Goal: Task Accomplishment & Management: Manage account settings

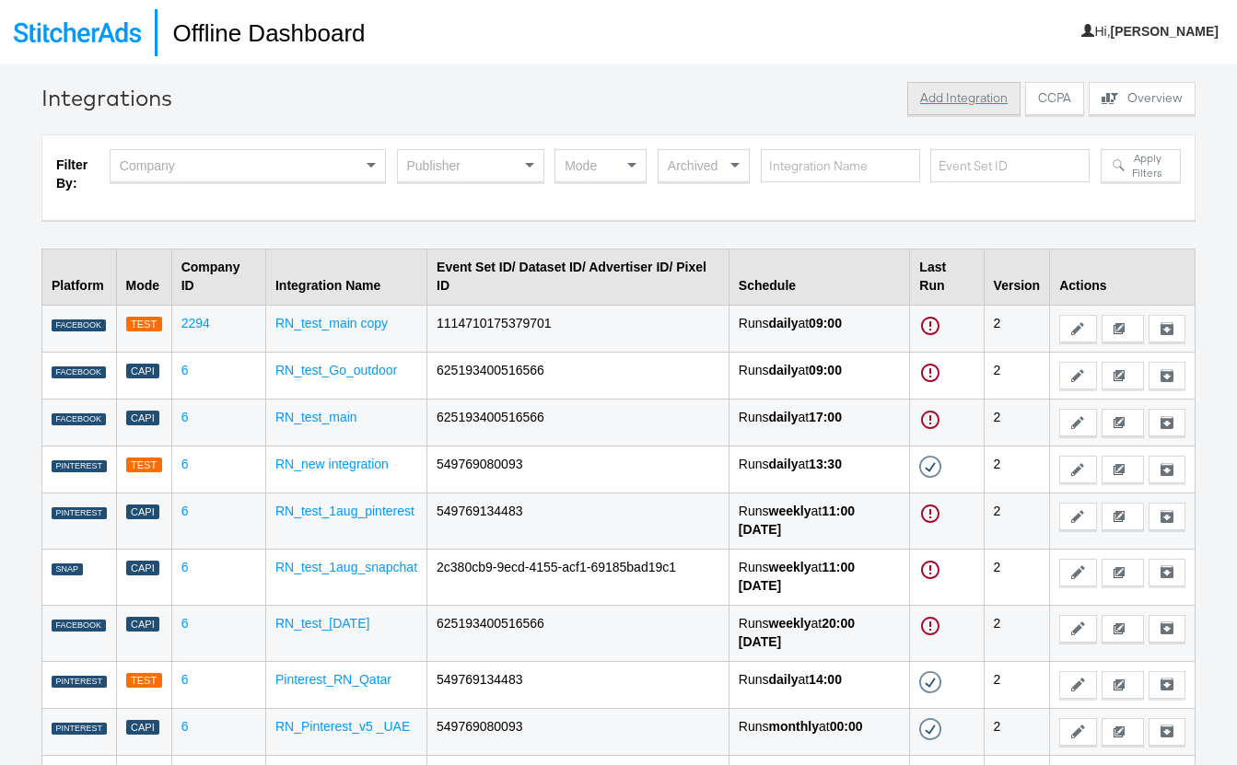
click at [964, 106] on button "Add Integration" at bounding box center [963, 98] width 113 height 33
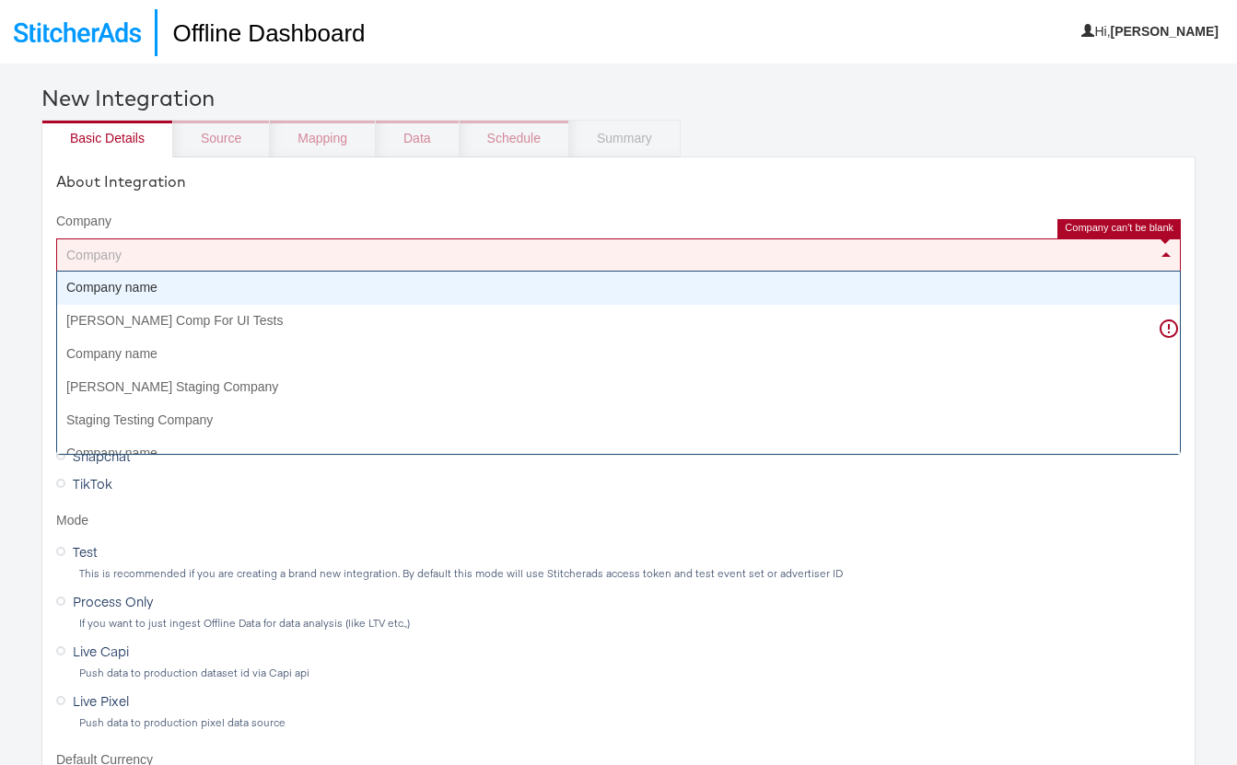
click at [100, 262] on div "Company" at bounding box center [618, 254] width 1122 height 31
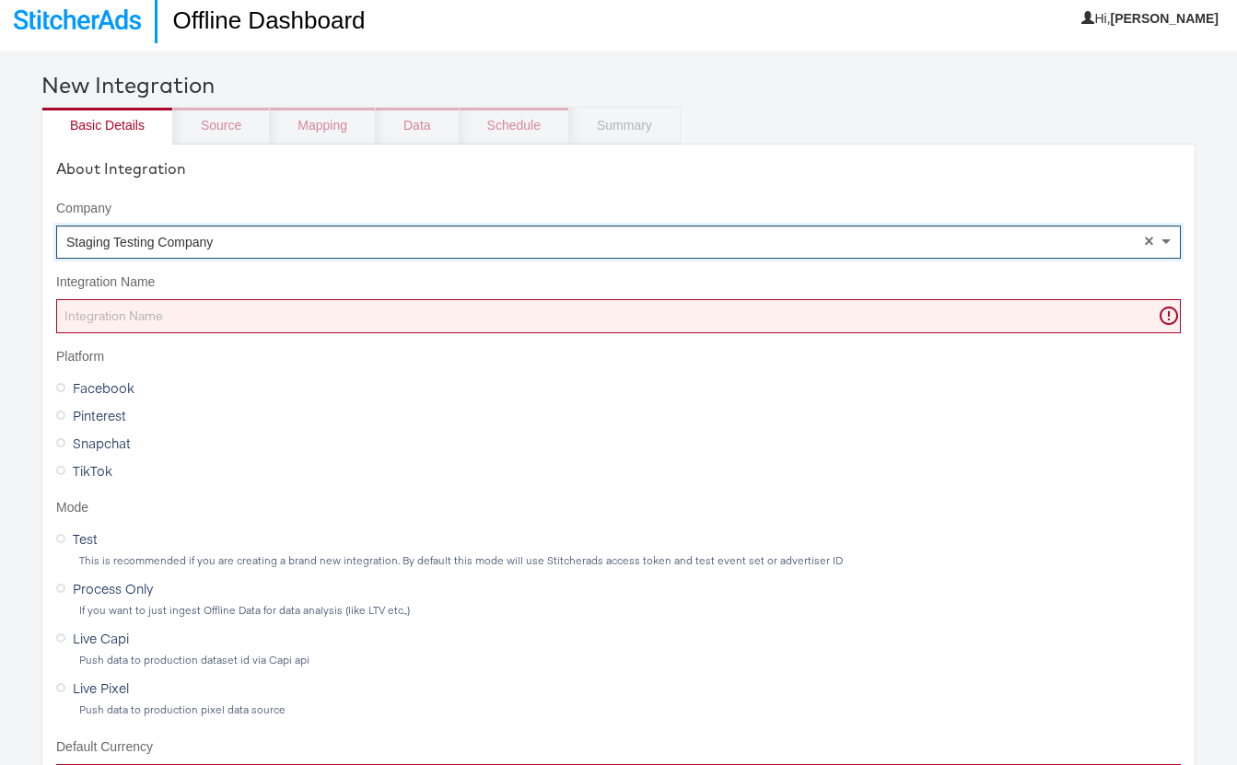
scroll to position [15, 0]
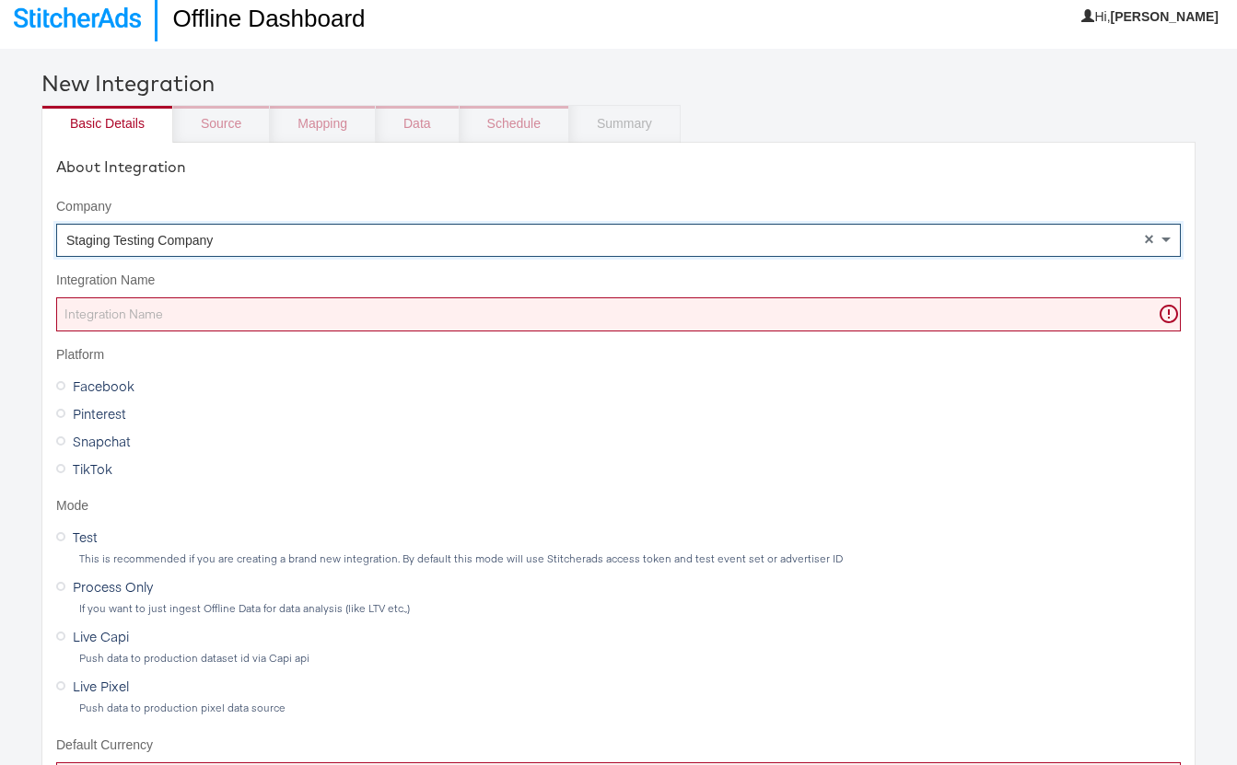
click at [99, 306] on input "Integration Name" at bounding box center [618, 314] width 1124 height 34
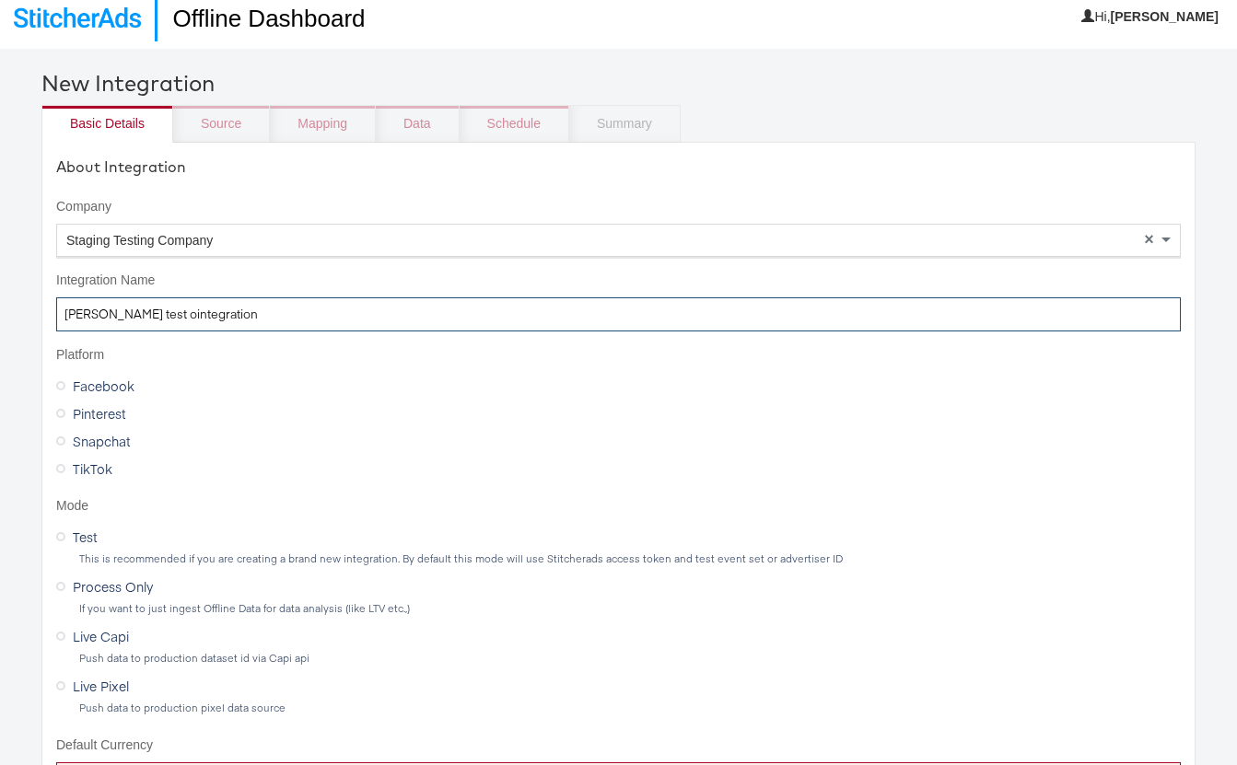
click at [137, 314] on input "anusha test ointegration" at bounding box center [618, 314] width 1124 height 34
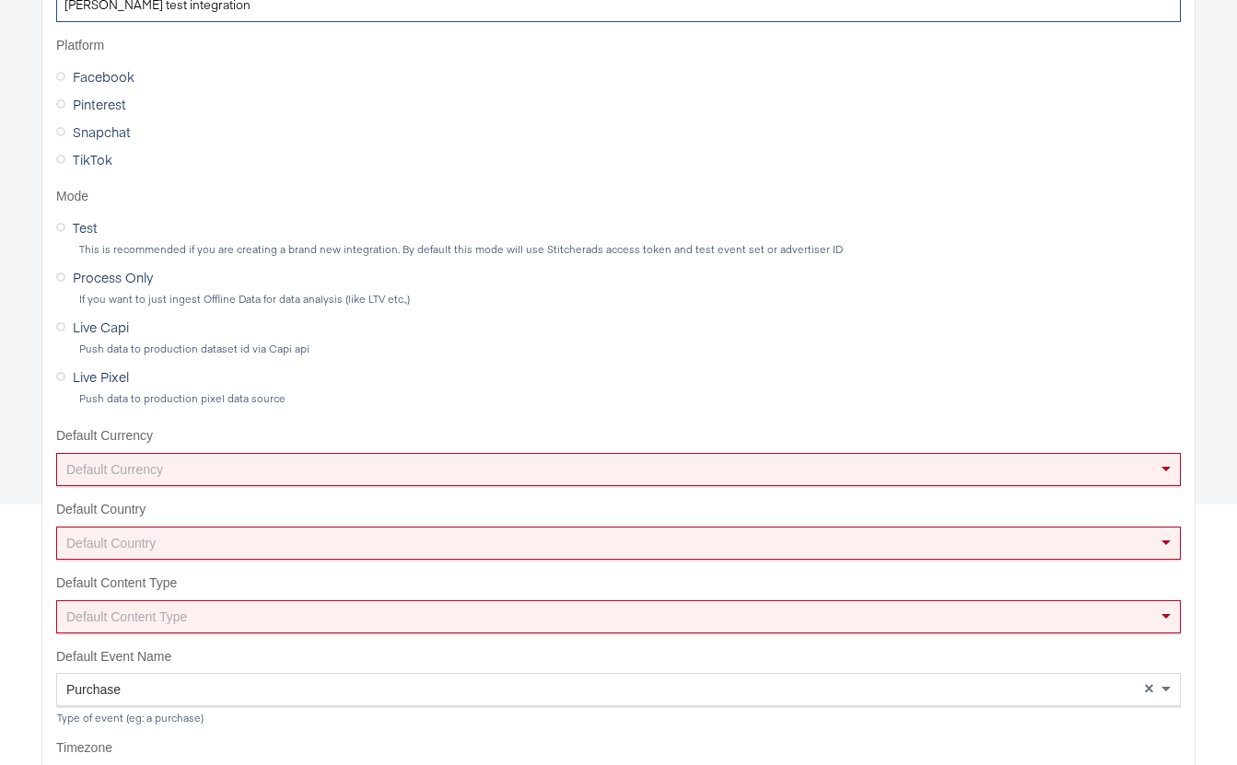
scroll to position [594, 0]
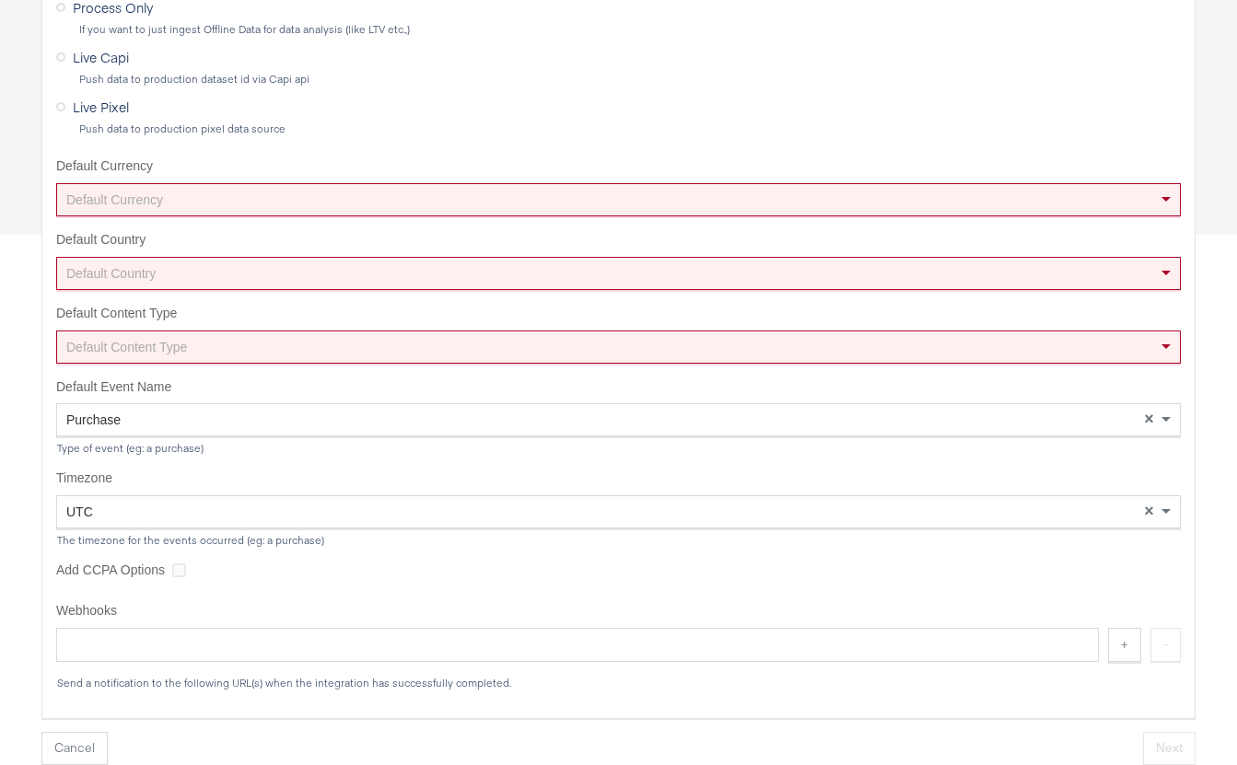
type input "anusha test integration"
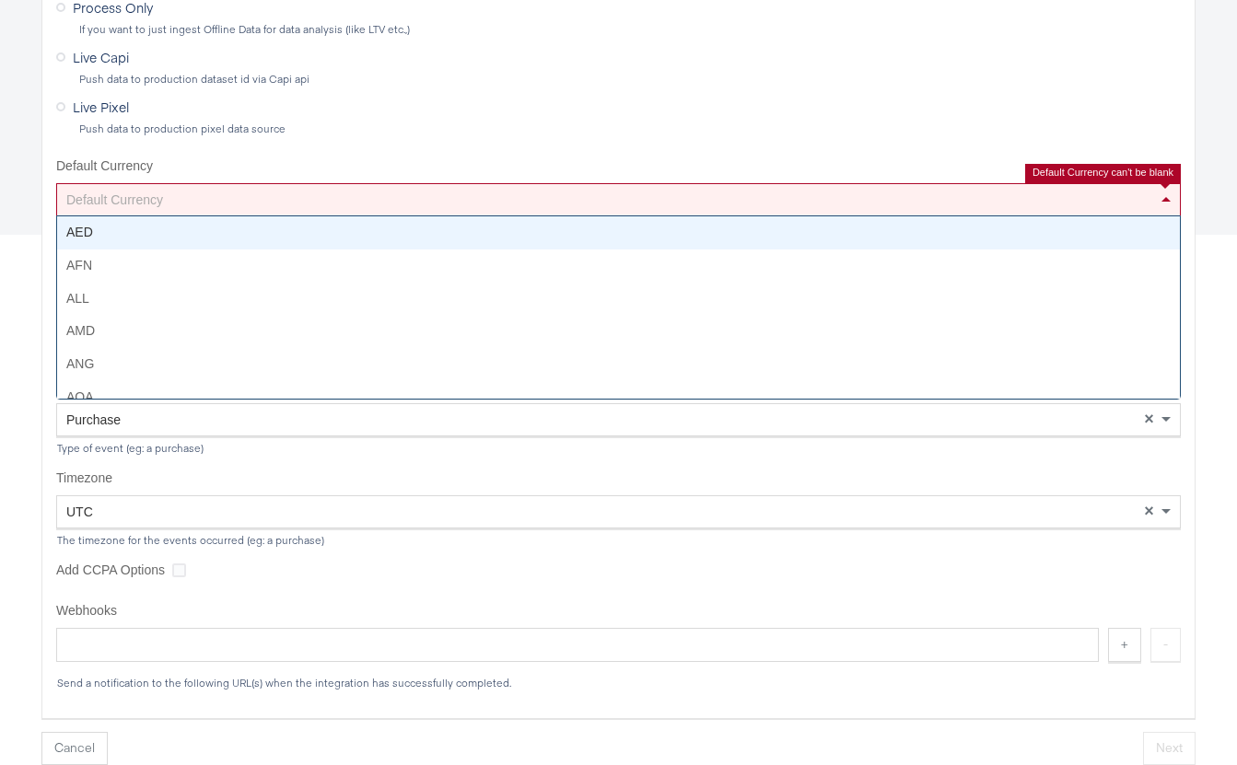
click at [127, 199] on div "Default Currency" at bounding box center [618, 199] width 1122 height 31
type input "us"
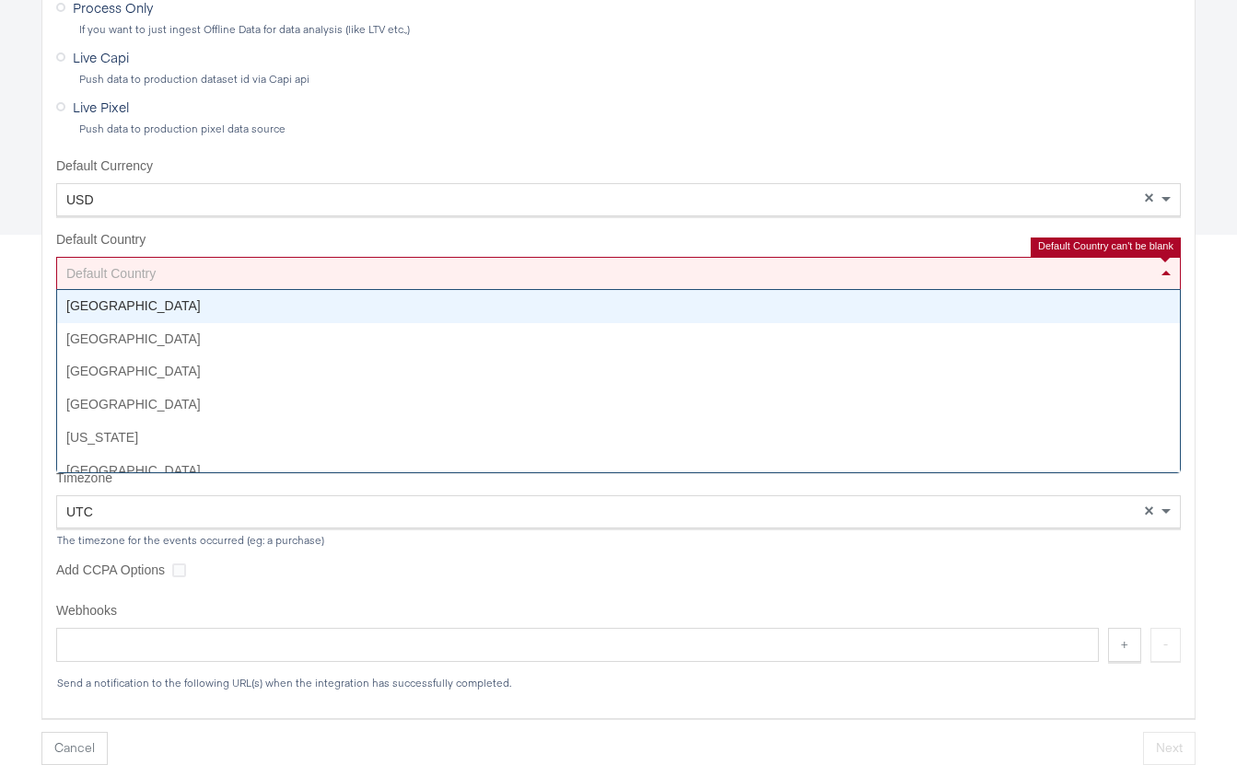
click at [130, 283] on div "Default Country" at bounding box center [618, 273] width 1122 height 31
type input "uni"
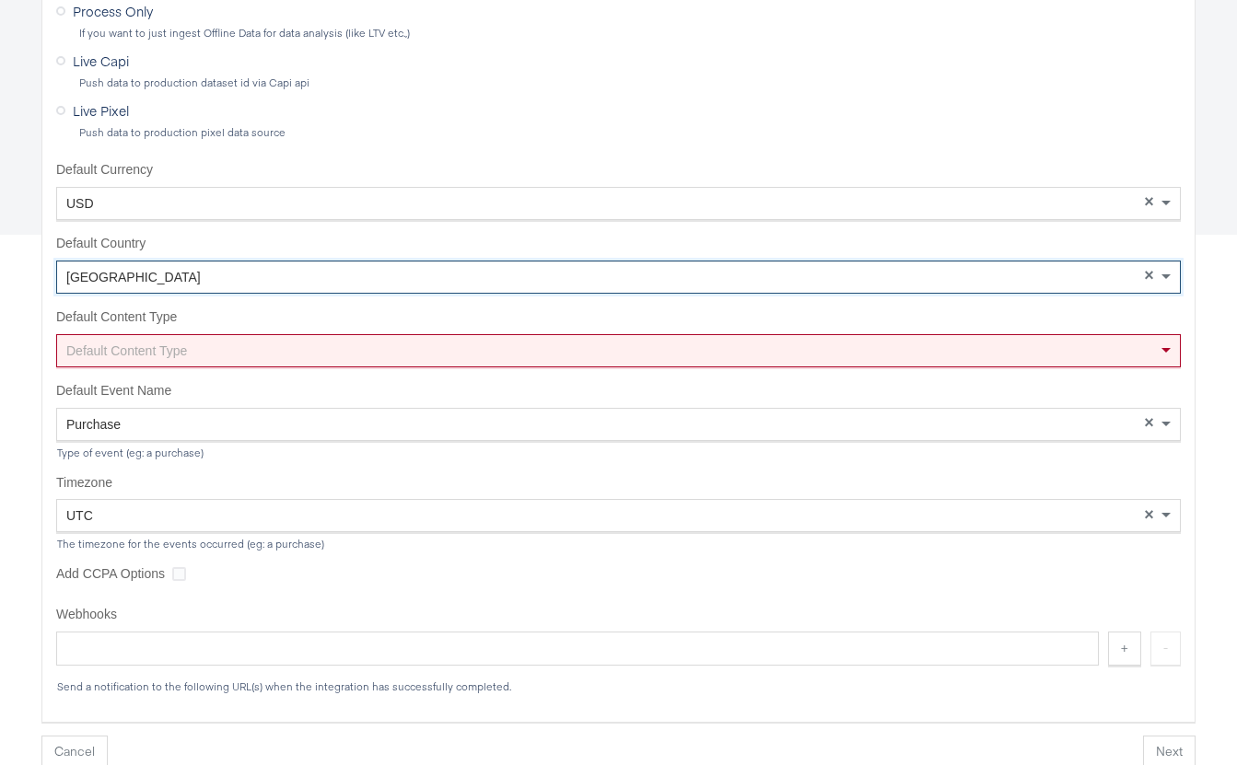
scroll to position [598, 0]
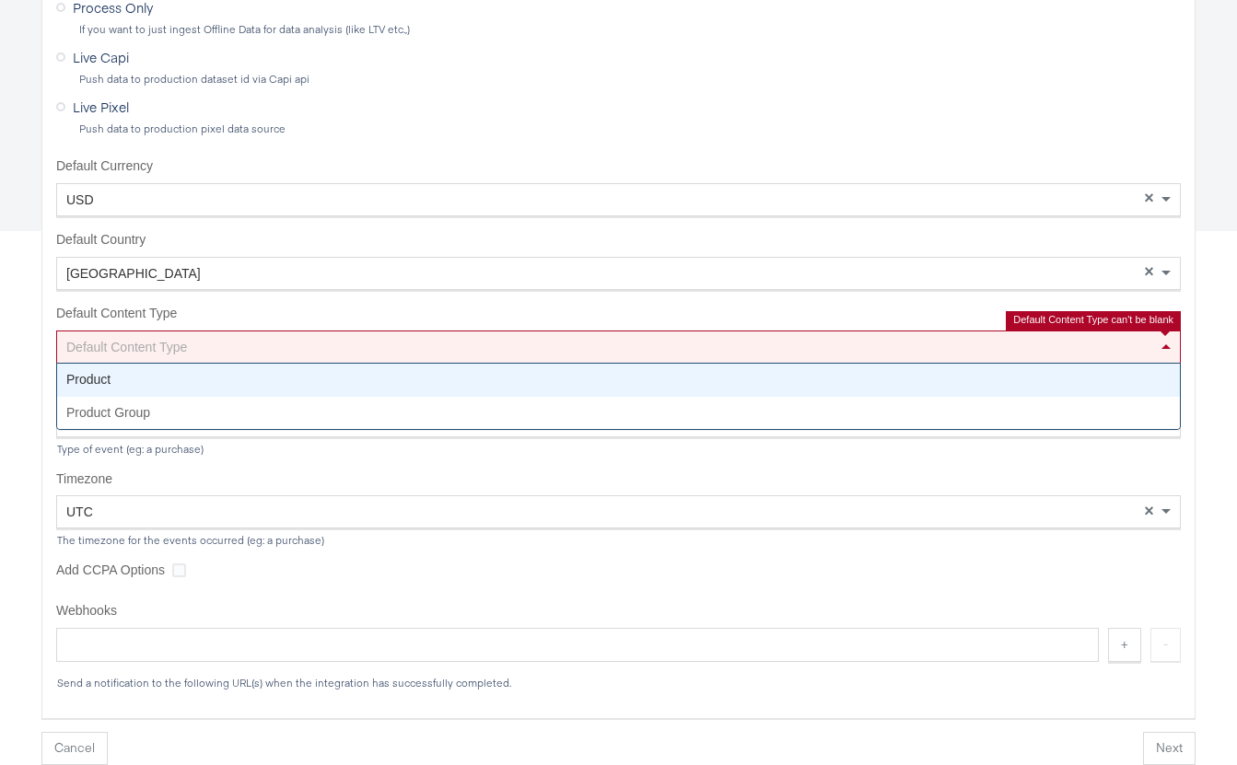
click at [121, 348] on div "Default Content Type" at bounding box center [618, 346] width 1122 height 31
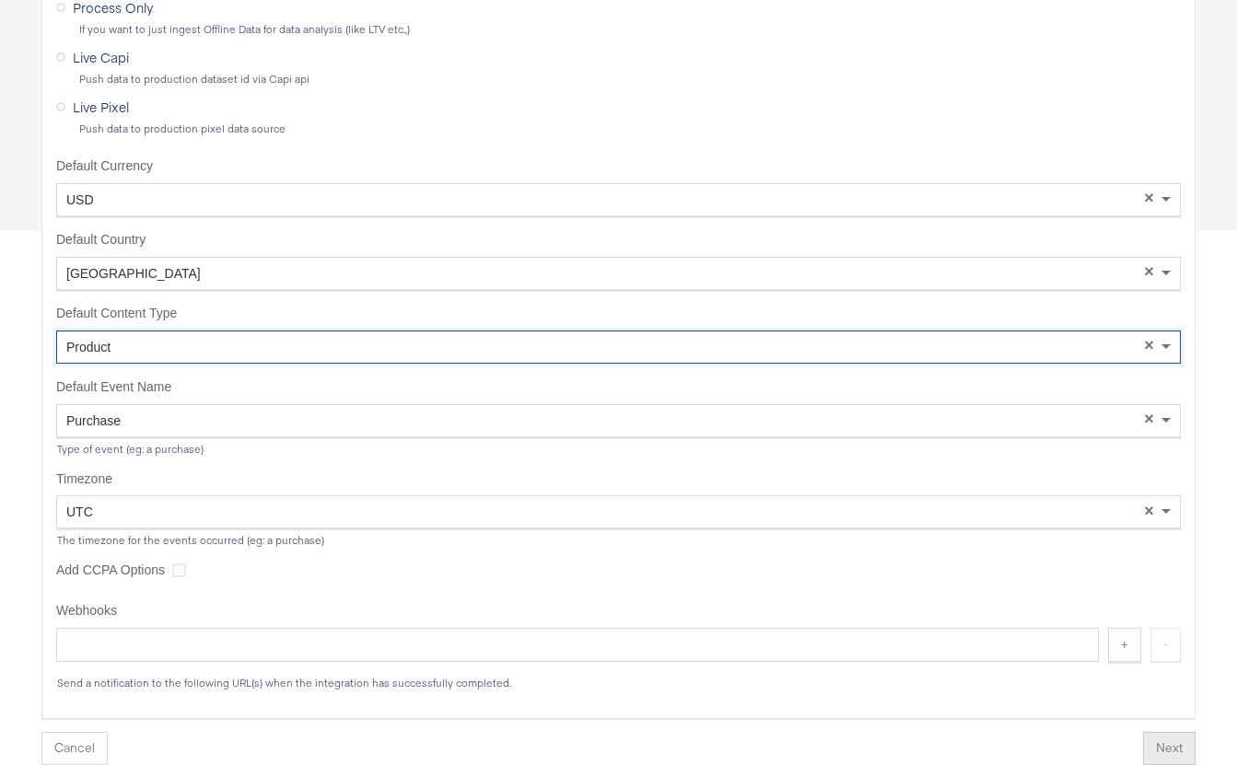
click at [1174, 750] on button "Next" at bounding box center [1169, 748] width 52 height 33
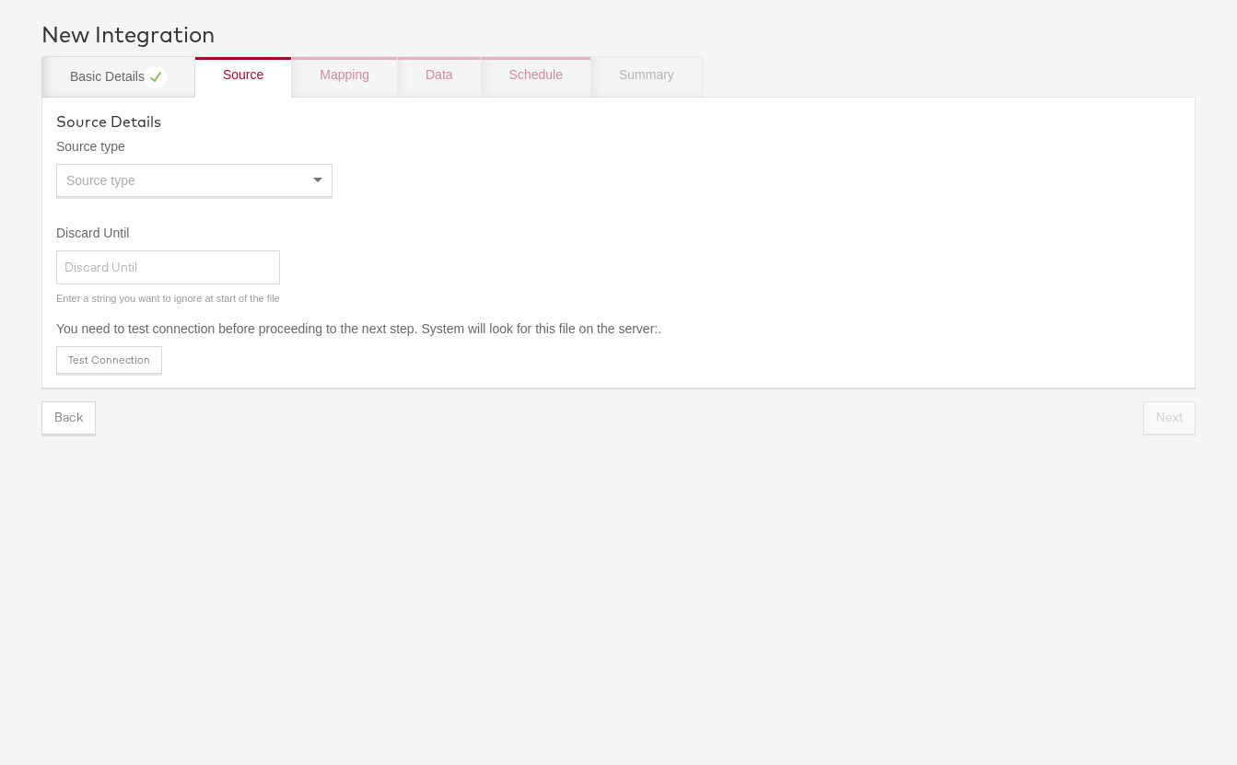
scroll to position [64, 0]
click at [164, 174] on div "Source type" at bounding box center [194, 180] width 274 height 31
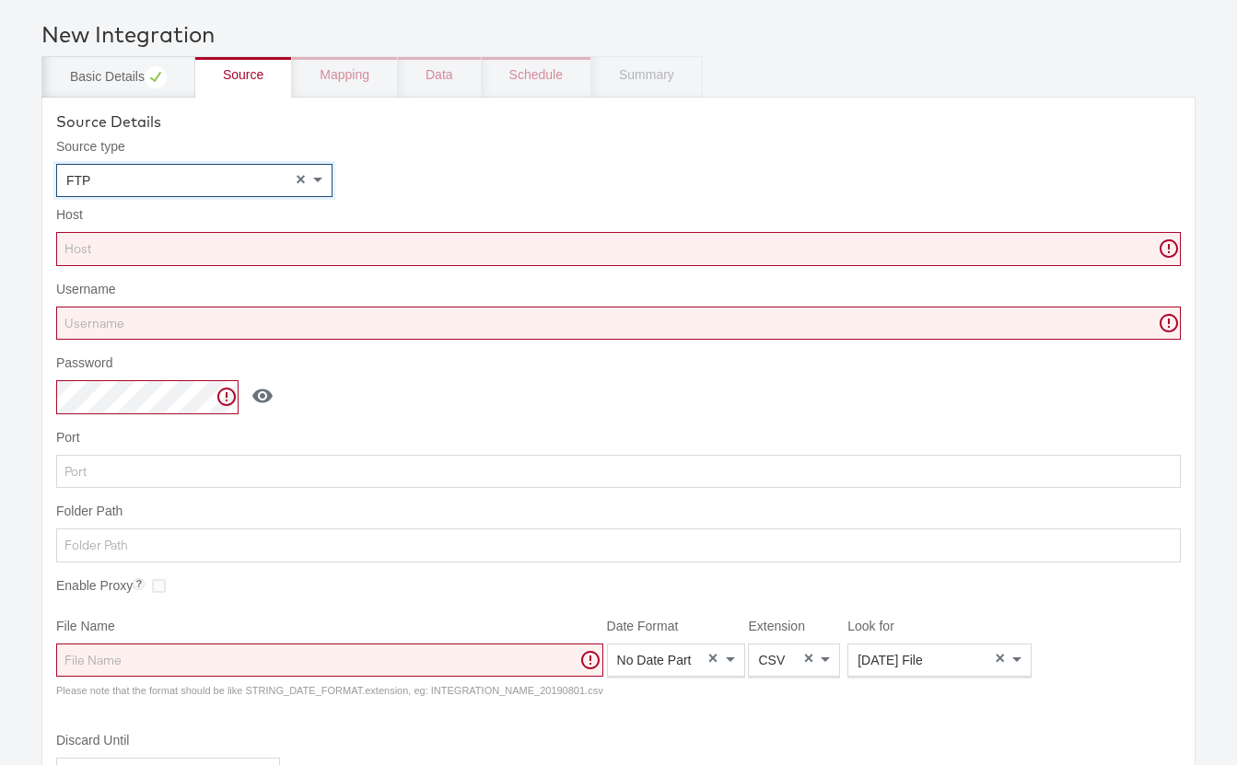
click at [160, 253] on input "Host" at bounding box center [618, 249] width 1124 height 34
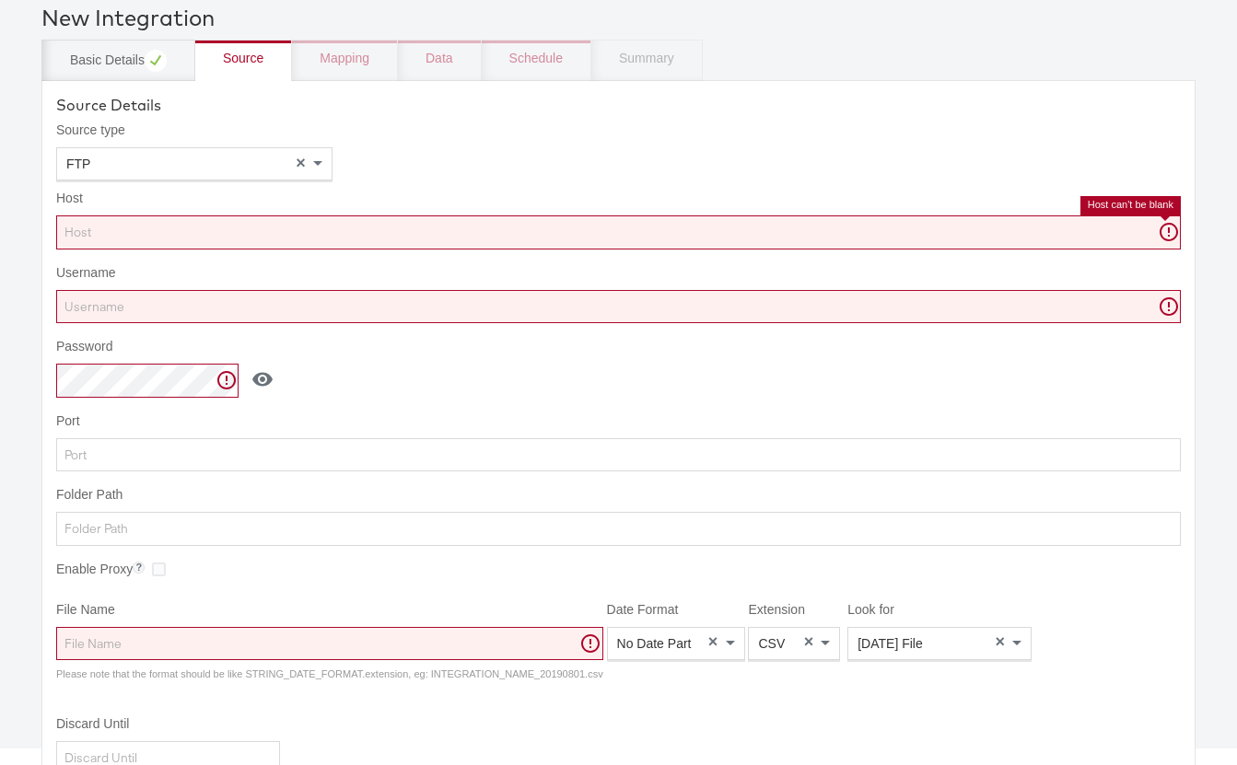
scroll to position [77, 0]
click at [79, 235] on input "Host" at bounding box center [618, 235] width 1124 height 34
paste input "stitcherads.files.com"
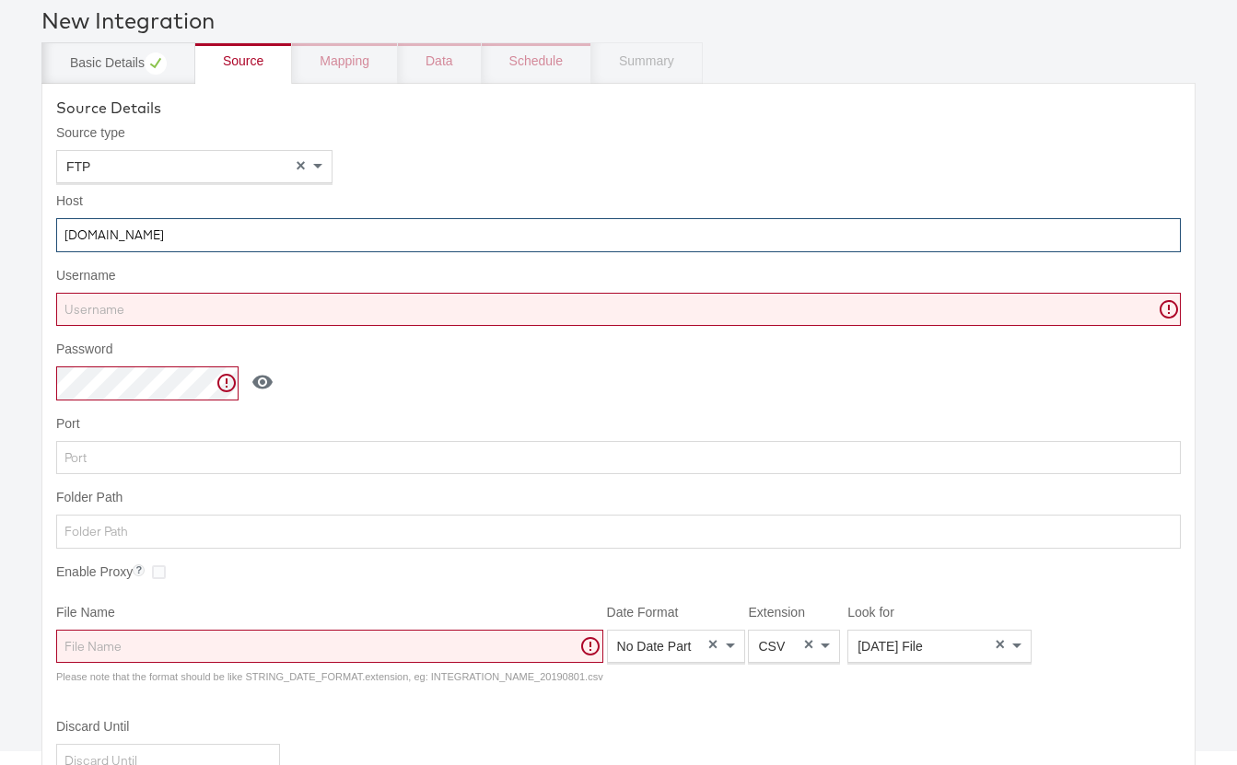
type input "stitcherads.files.com"
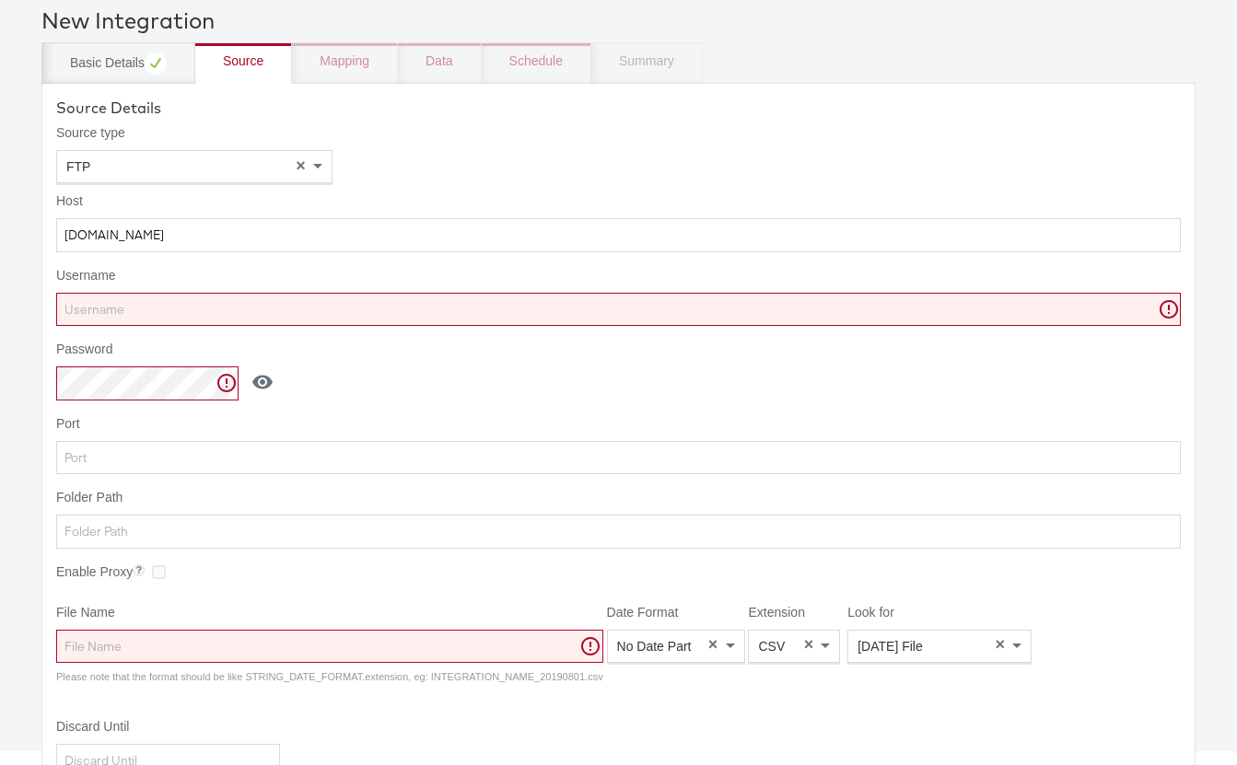
click at [103, 307] on input "Username" at bounding box center [618, 310] width 1124 height 34
click at [165, 304] on input "Username" at bounding box center [618, 310] width 1124 height 34
paste input "anusha.narayanan"
type input "anusha.narayanan"
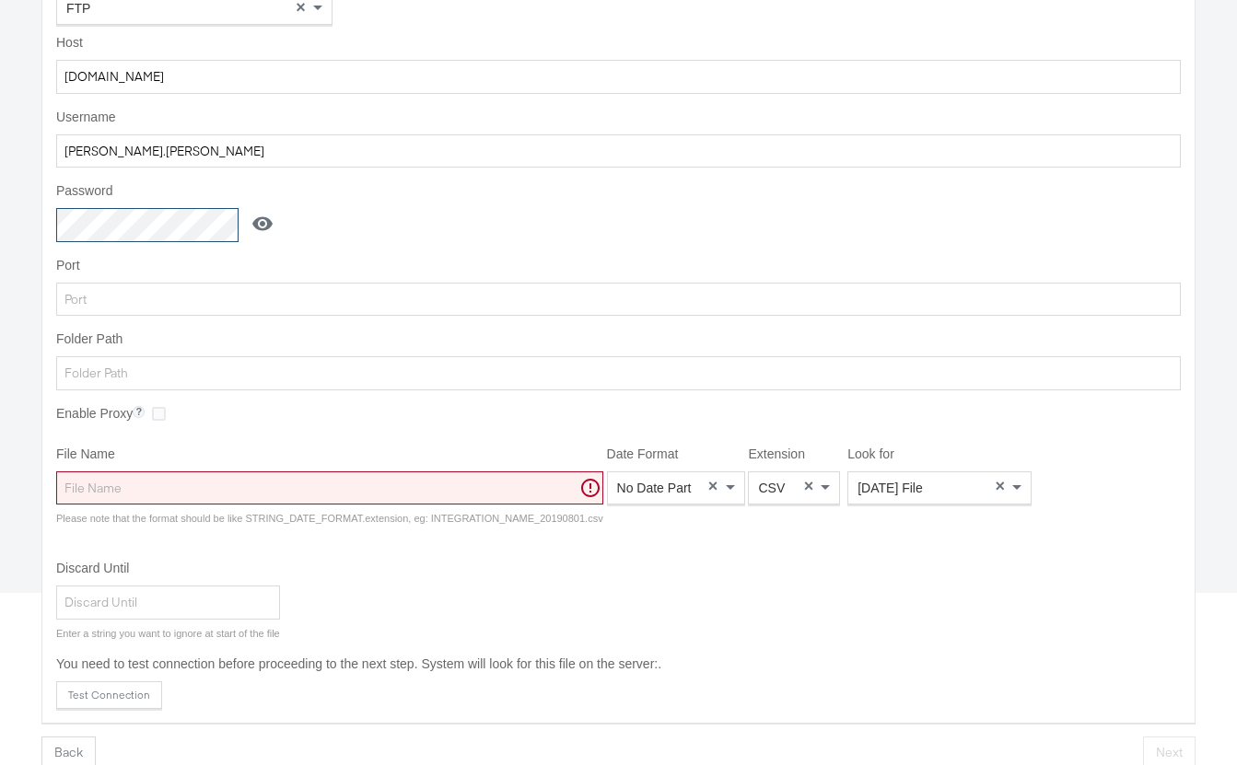
scroll to position [240, 0]
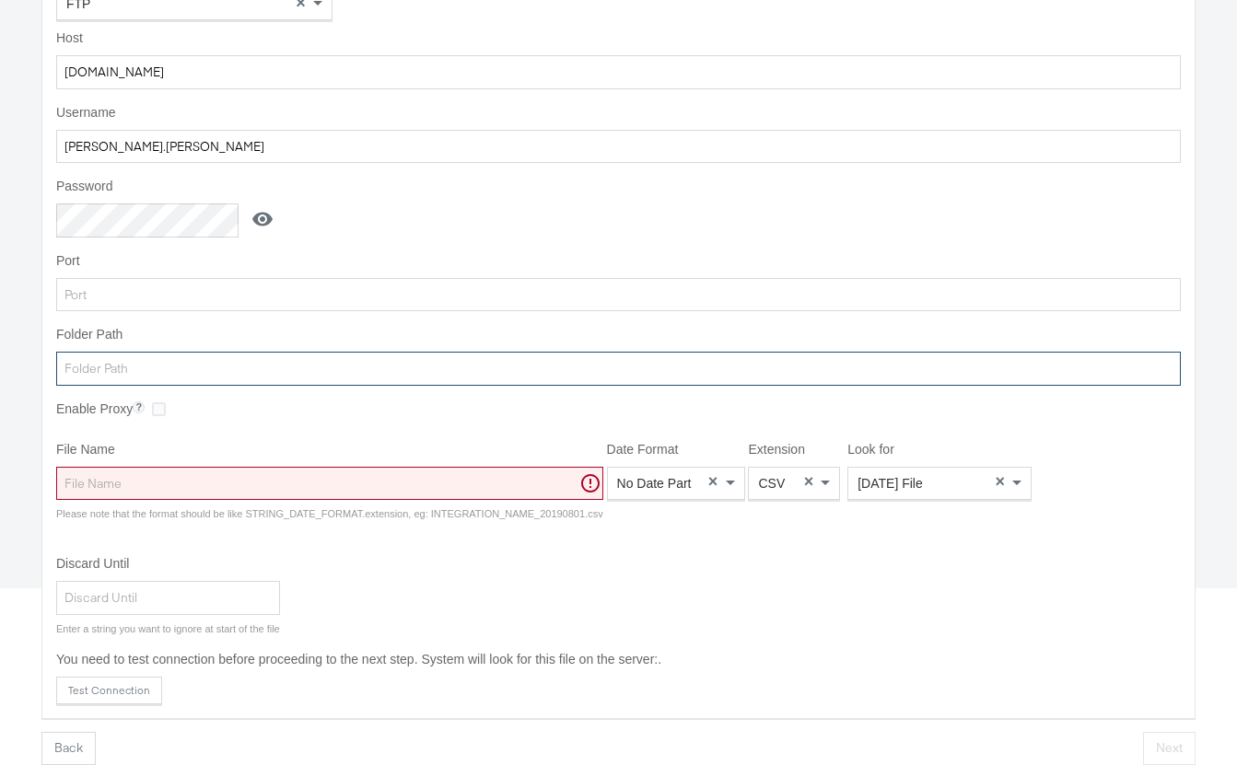
click at [103, 363] on input "Folder Path" at bounding box center [618, 369] width 1124 height 34
paste input "Finish_Line"
type input "Finish_Line"
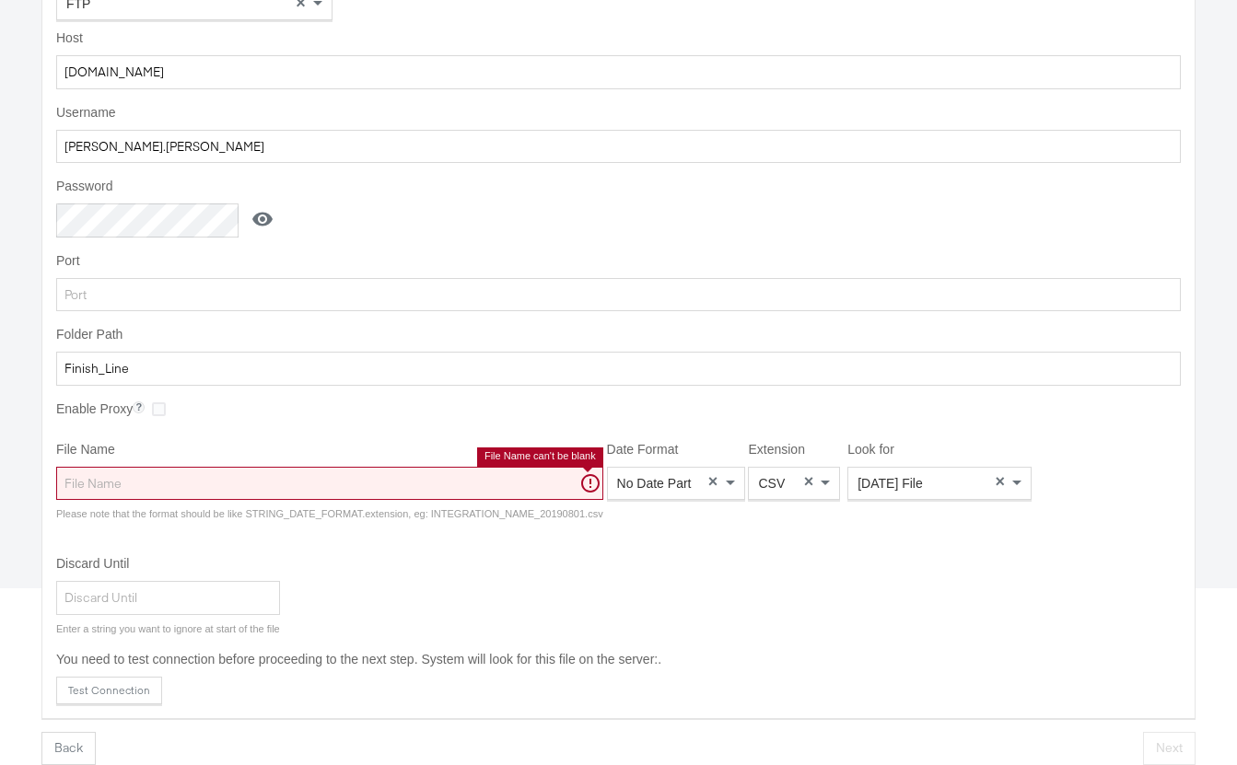
paste input "store-sales_20250427.csv"
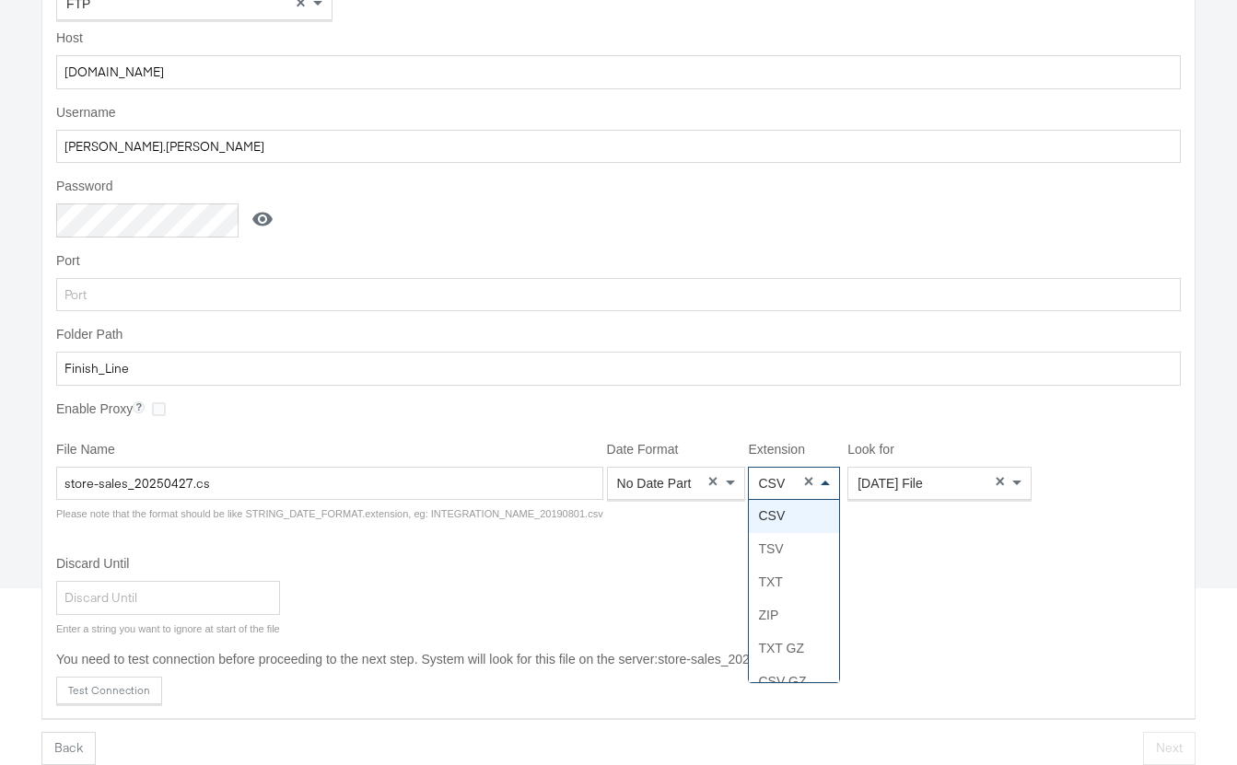
click at [776, 491] on div "CSV" at bounding box center [794, 483] width 90 height 31
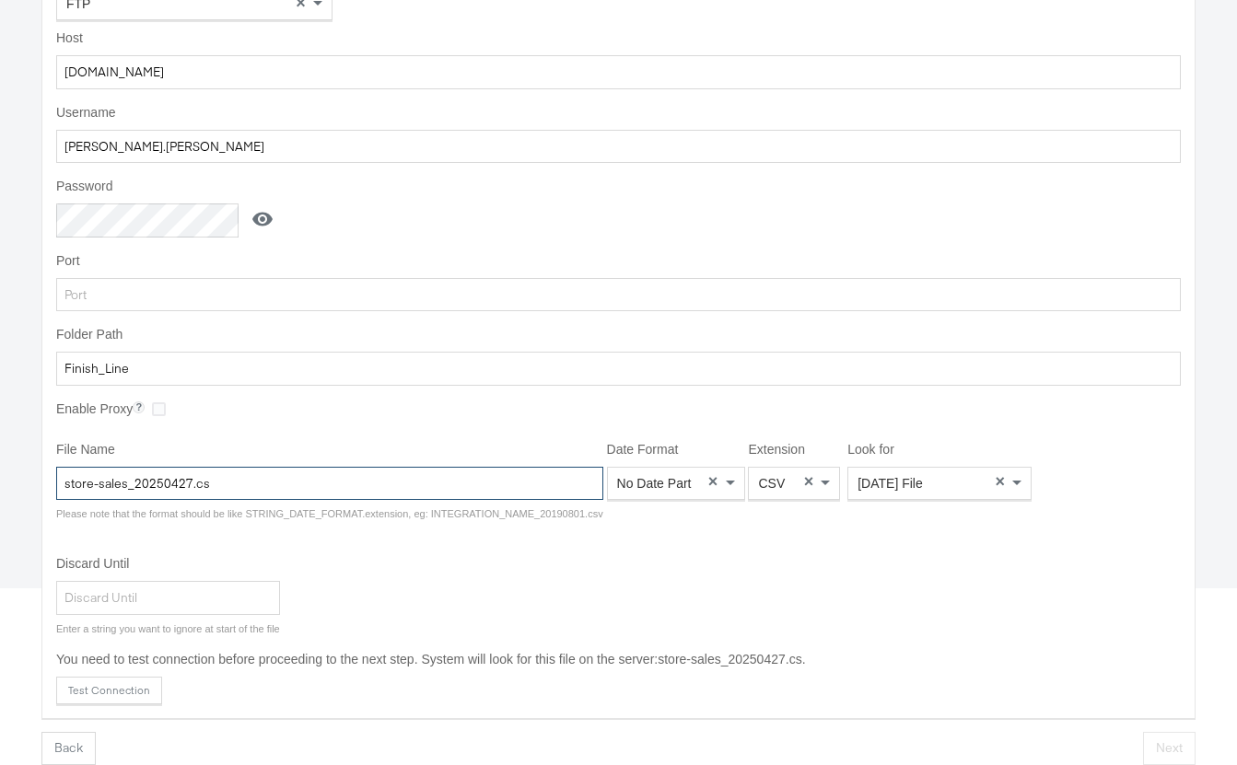
click at [229, 484] on input "store-sales_20250427.cs" at bounding box center [329, 484] width 547 height 34
type input "store-sales_20250427"
click at [909, 486] on span "Today's File" at bounding box center [889, 484] width 65 height 15
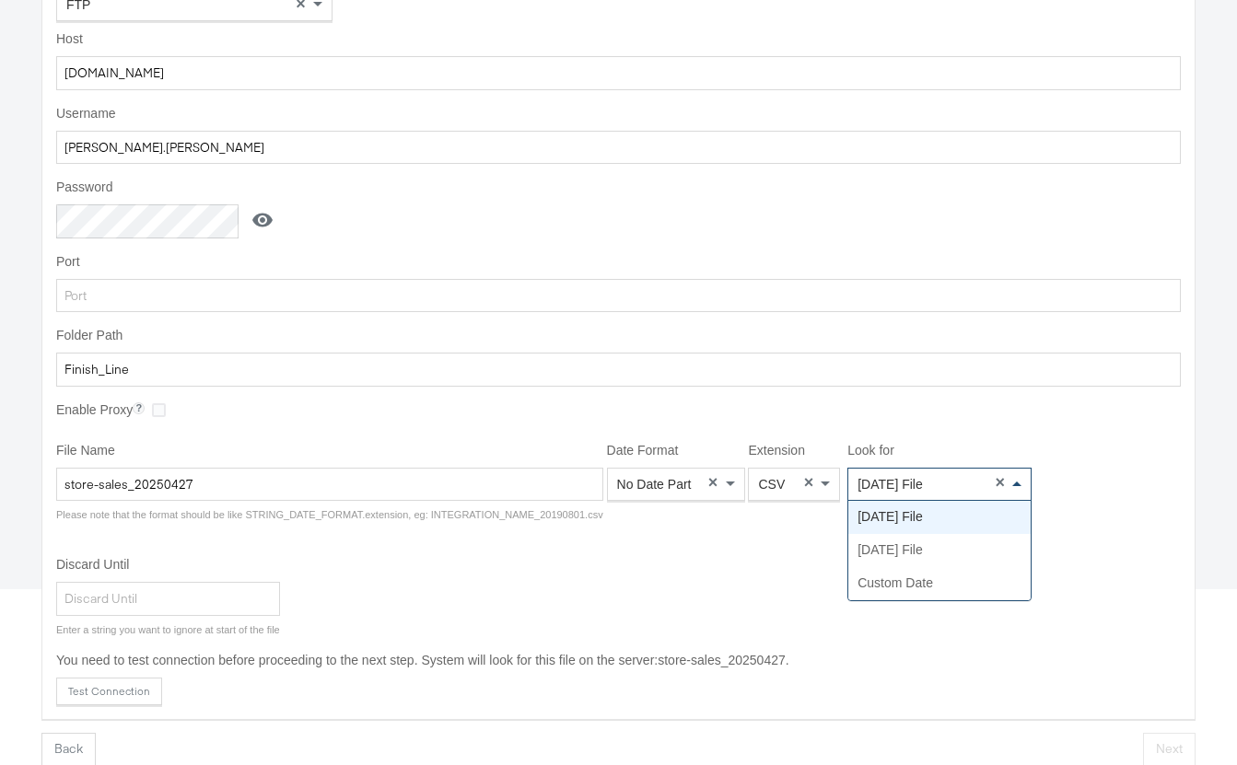
click at [719, 570] on div "Discard Until Enter a string you want to ignore at start of the file" at bounding box center [618, 596] width 1124 height 81
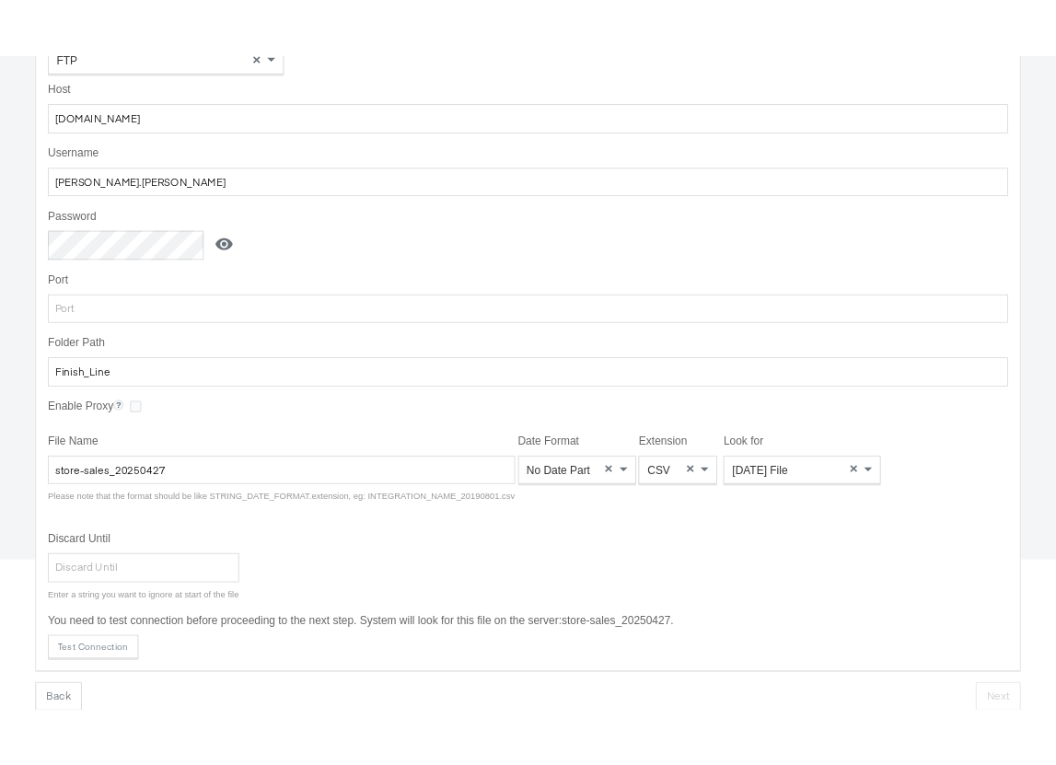
scroll to position [240, 0]
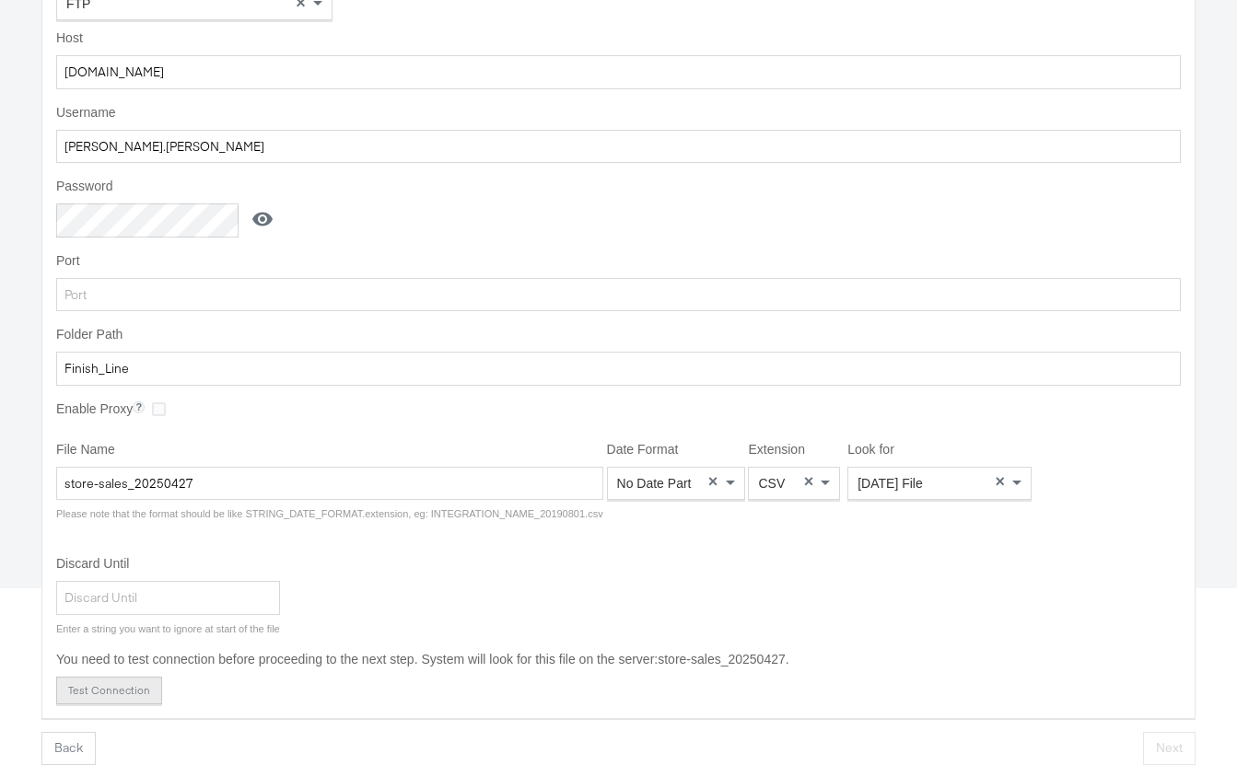
click at [133, 690] on button "Test Connection" at bounding box center [109, 691] width 106 height 28
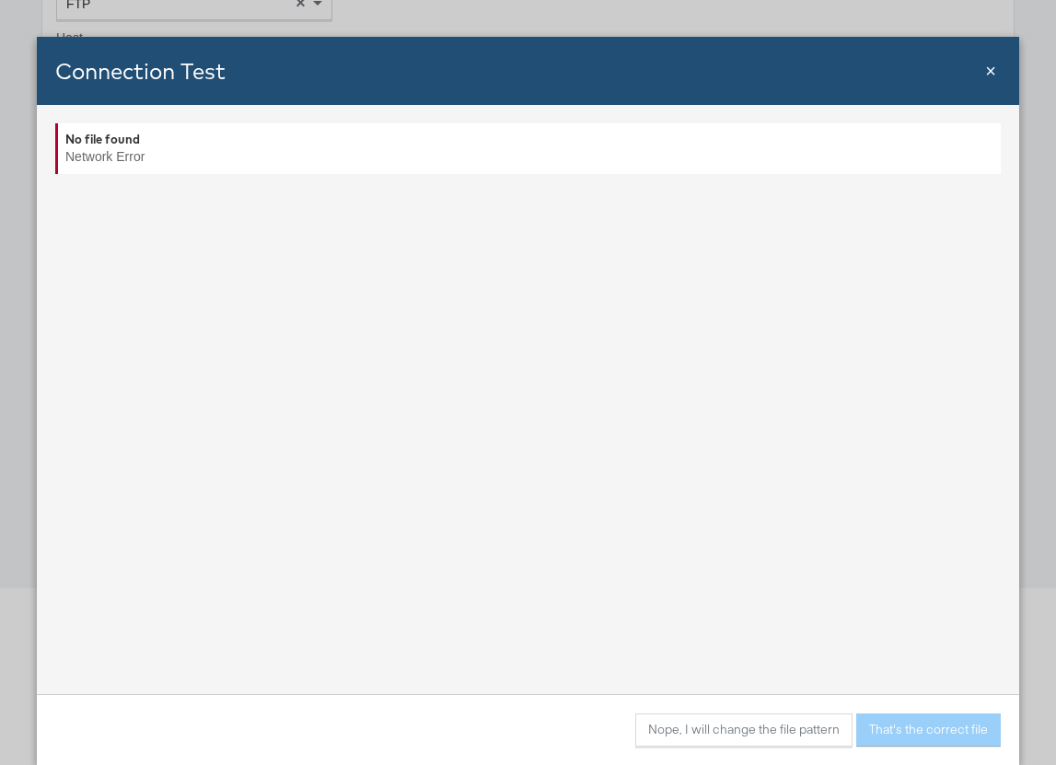
click at [985, 64] on span "×" at bounding box center [990, 71] width 11 height 20
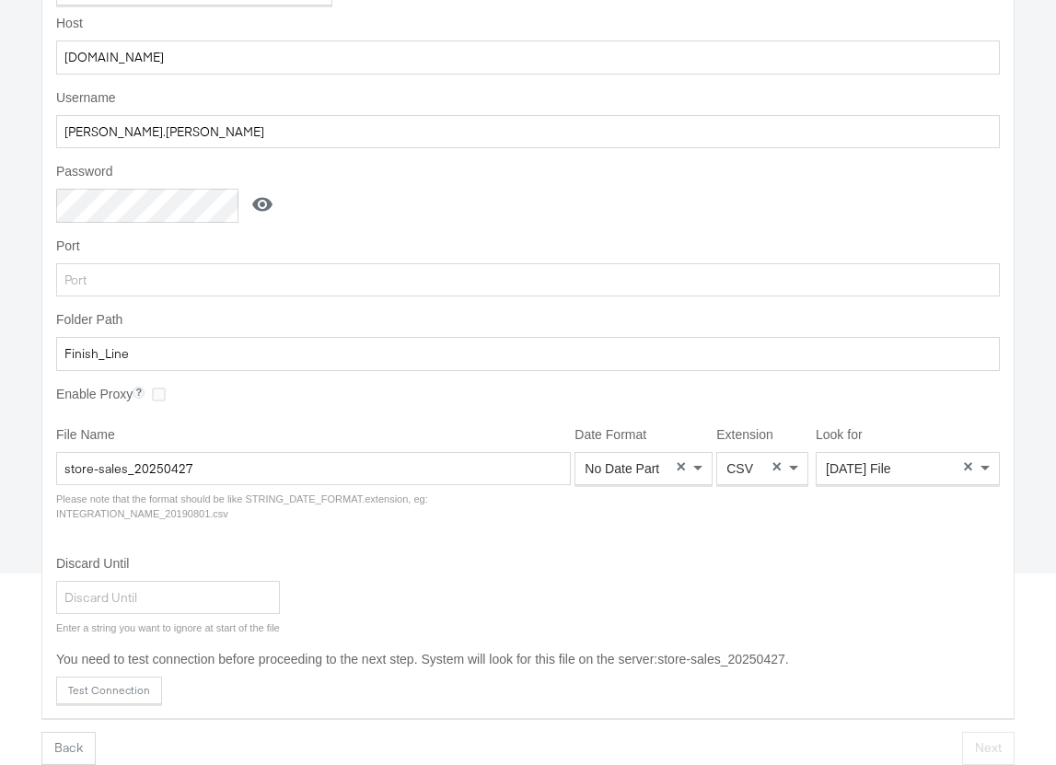
scroll to position [0, 0]
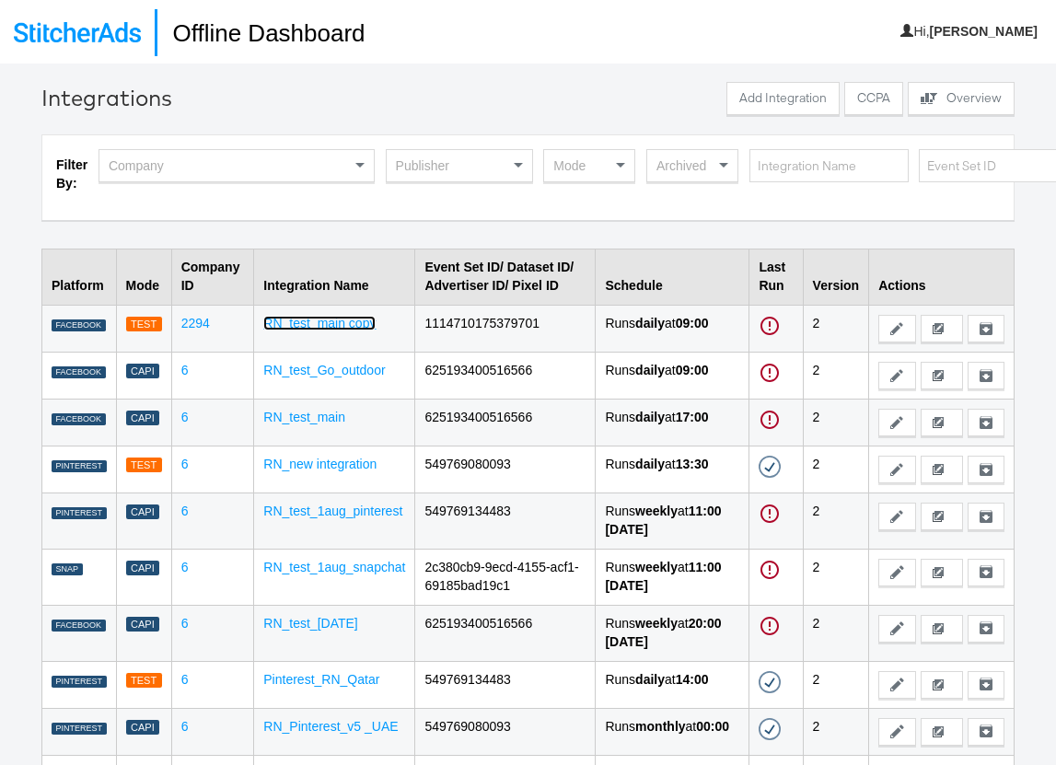
click at [335, 323] on link "RN_test_main copy" at bounding box center [319, 323] width 112 height 15
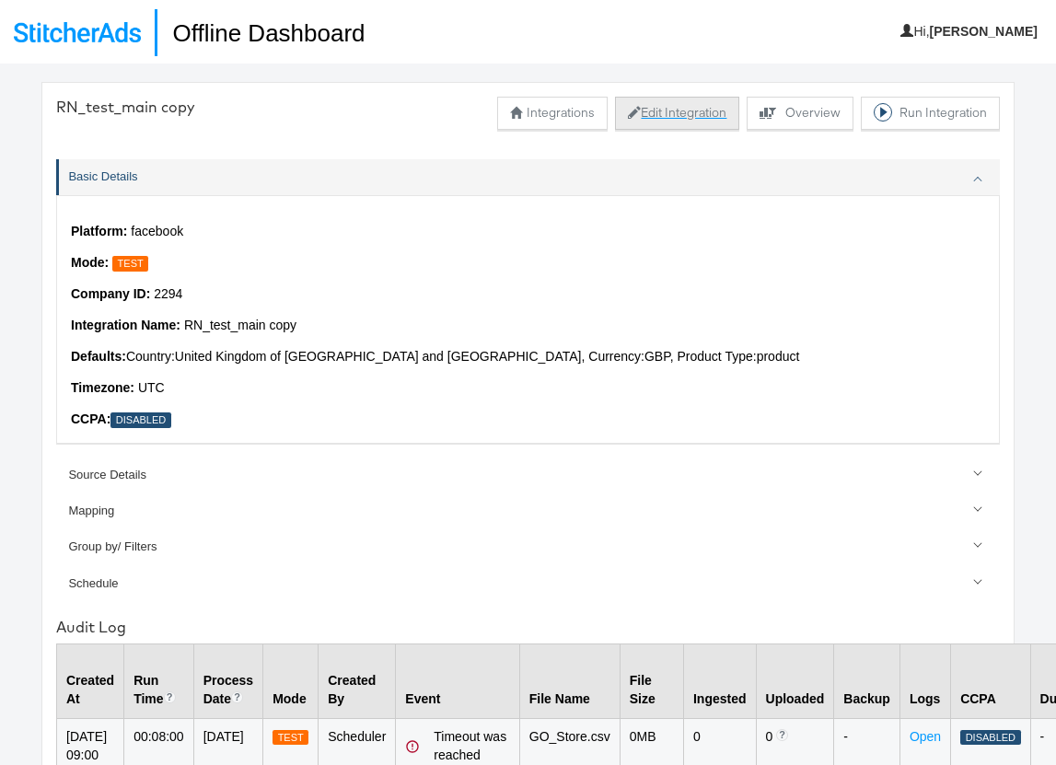
click at [667, 110] on button "Edit Integration" at bounding box center [677, 113] width 124 height 33
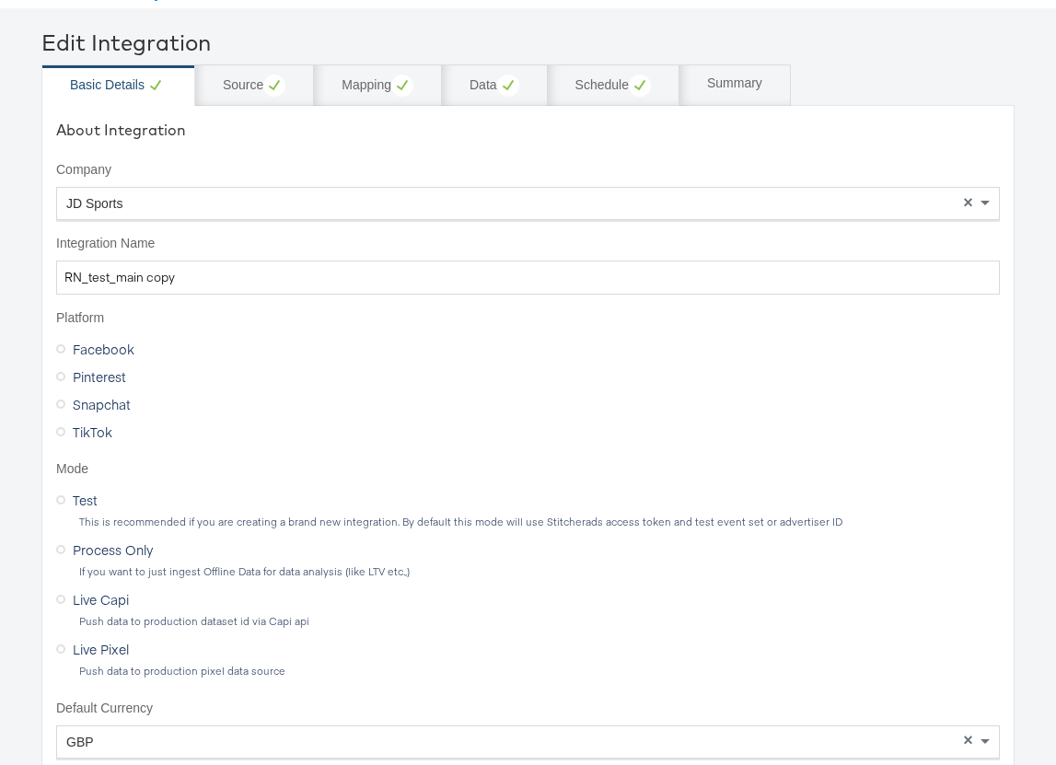
scroll to position [62, 0]
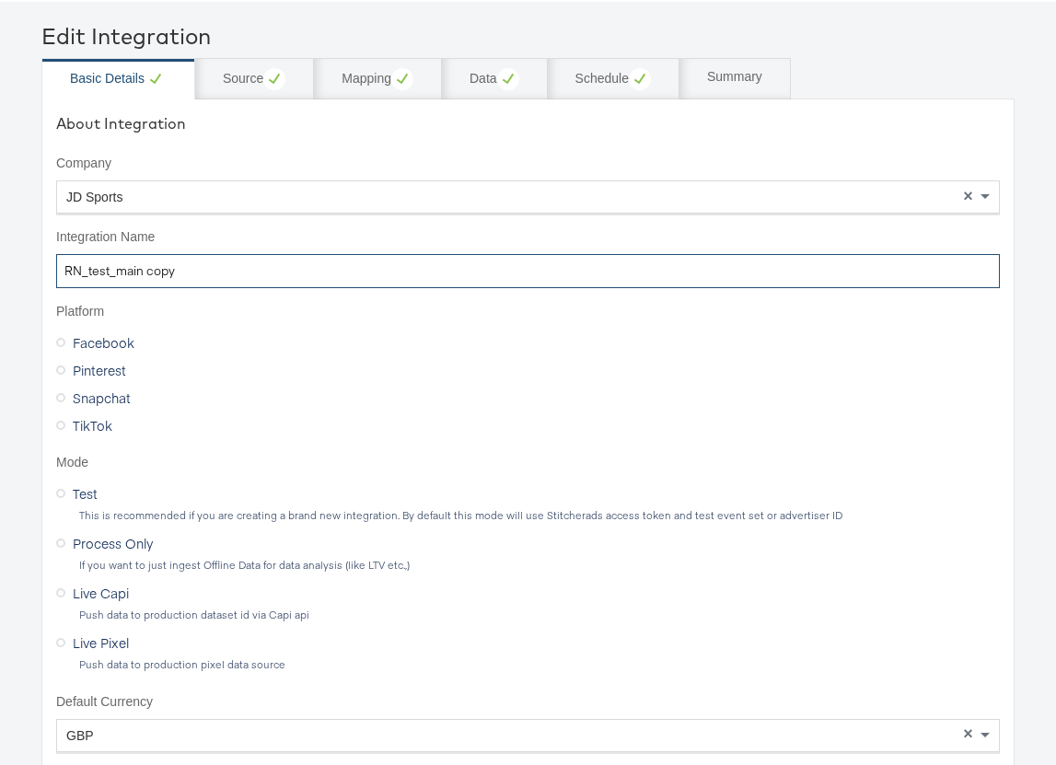
click at [215, 275] on input "RN_test_main copy" at bounding box center [528, 271] width 944 height 34
click at [201, 267] on input "RN_test_main copy_test_update" at bounding box center [528, 271] width 944 height 34
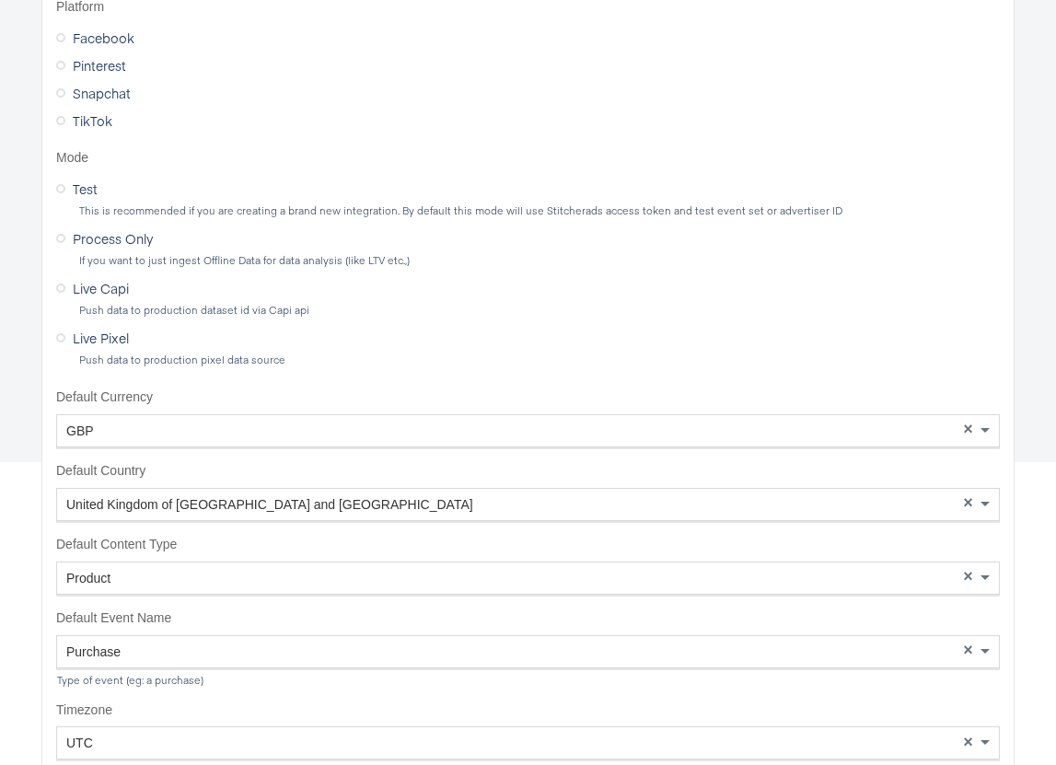
scroll to position [598, 0]
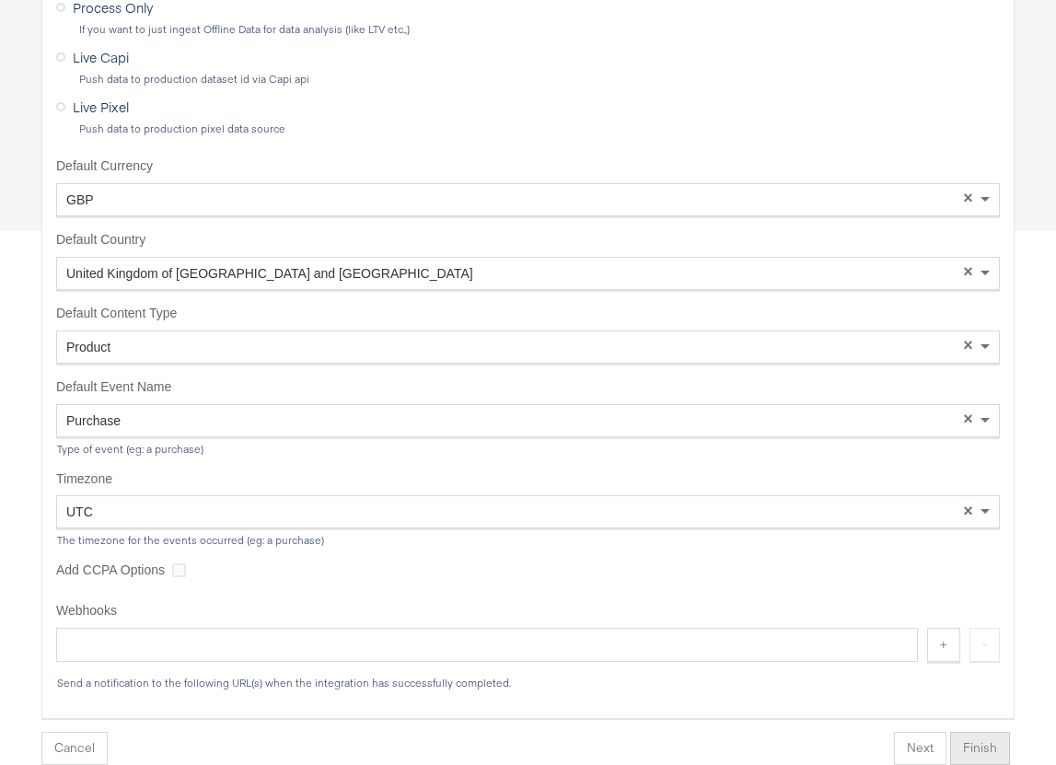
type input "RN_test_main copy_updated"
click at [979, 743] on button "Finish" at bounding box center [980, 748] width 60 height 33
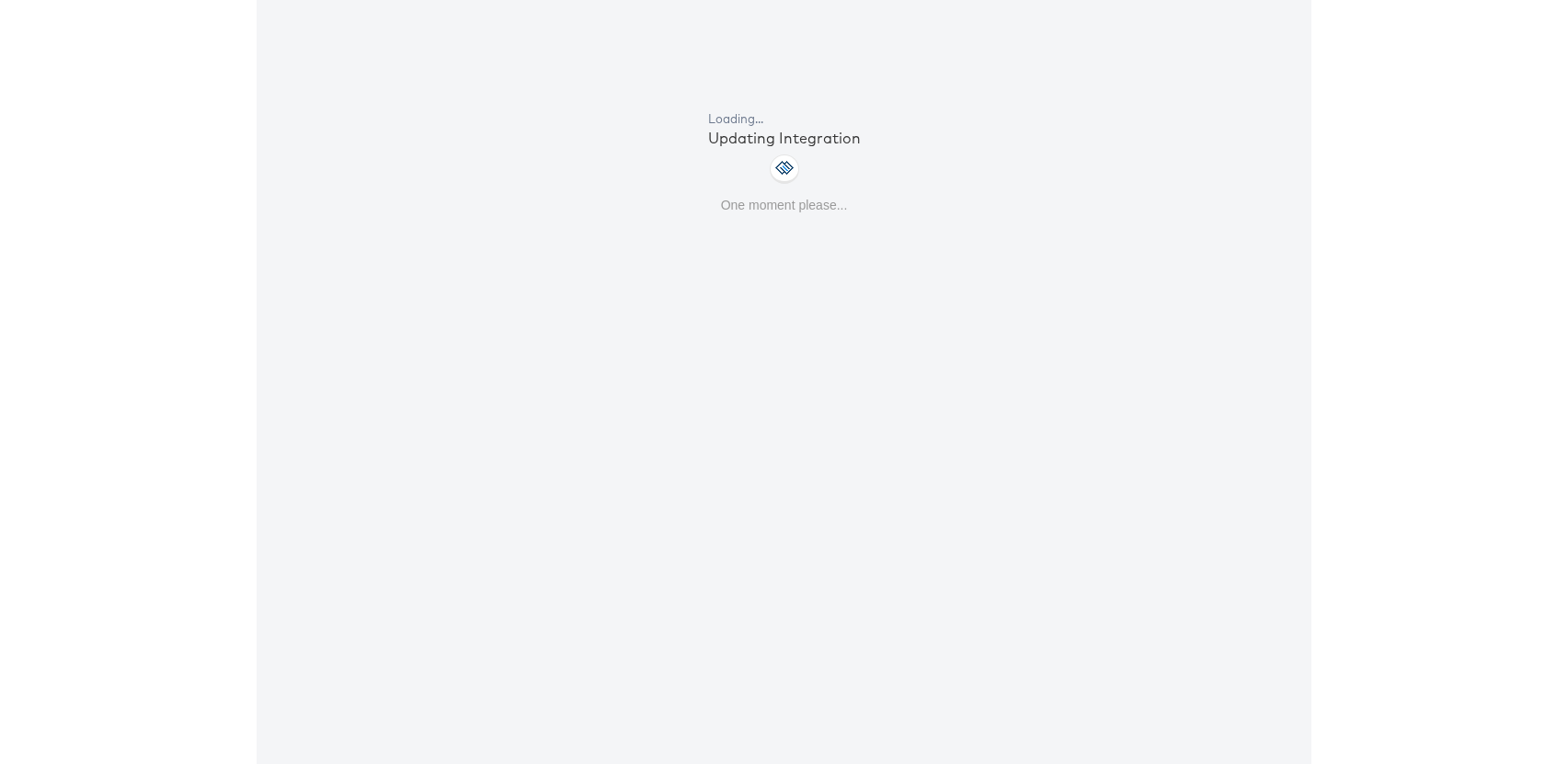
scroll to position [64, 0]
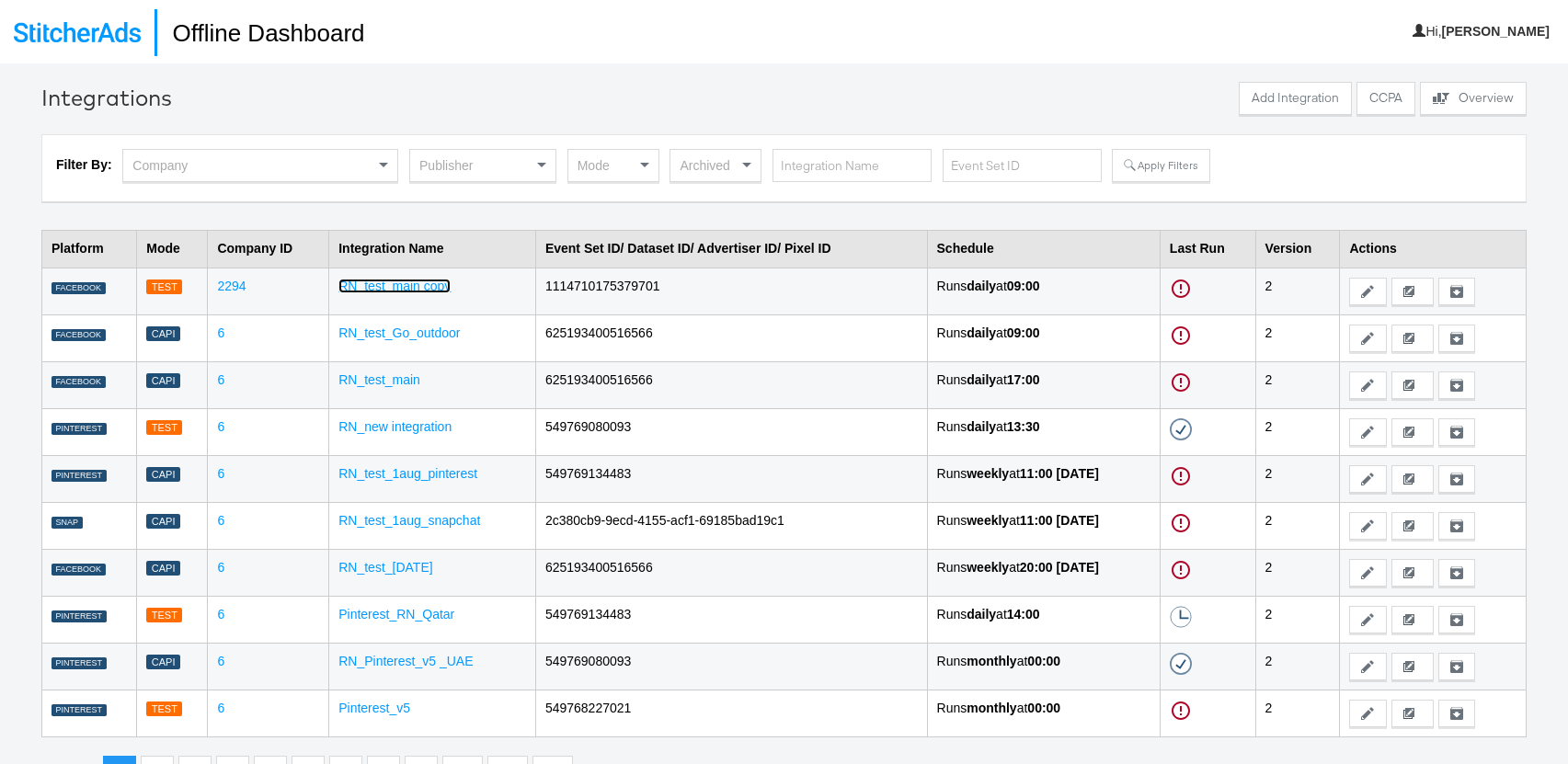
click at [382, 290] on link "RN_test_main copy" at bounding box center [394, 286] width 112 height 15
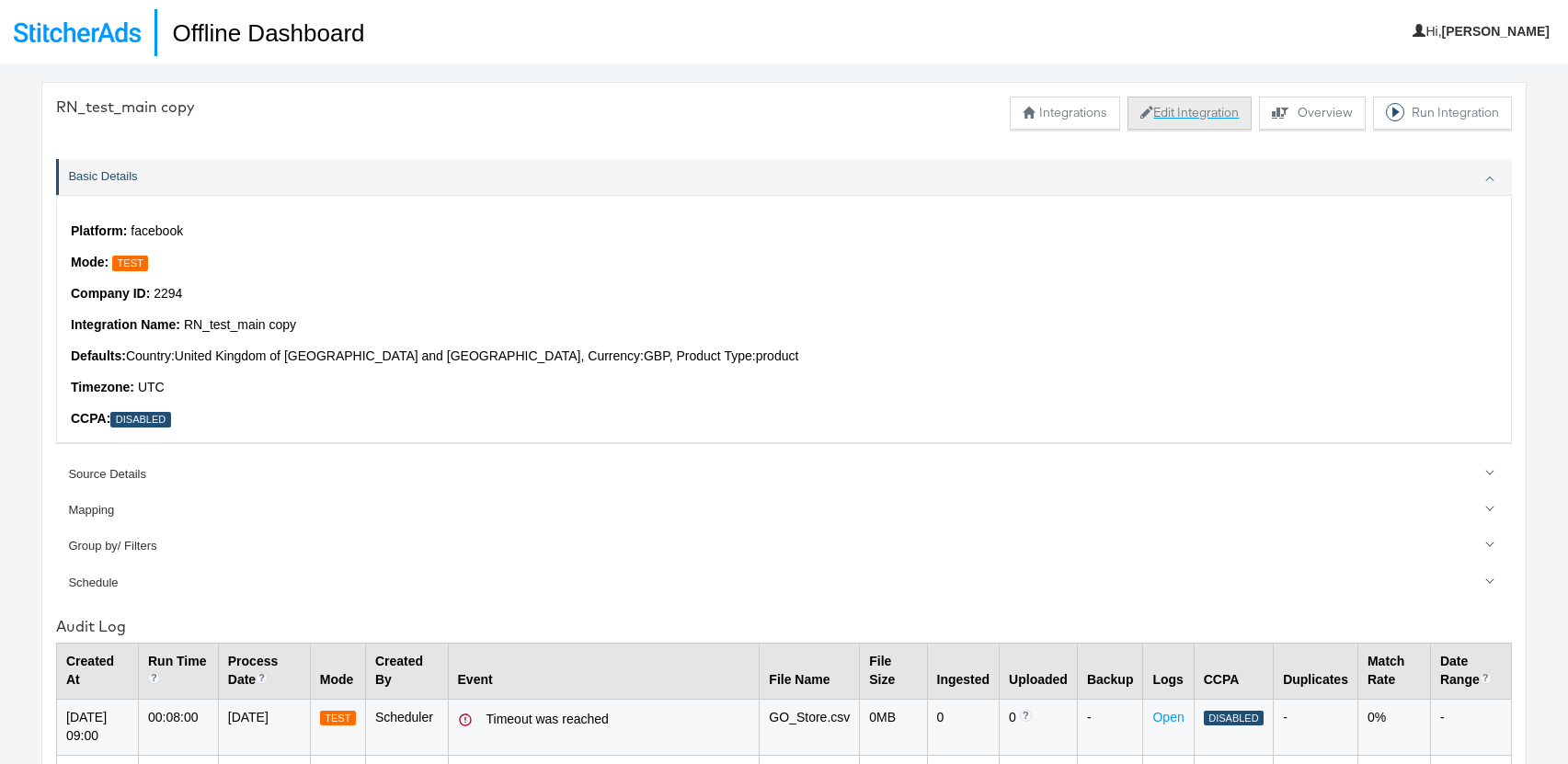
click at [1167, 110] on button "Edit Integration" at bounding box center [1189, 113] width 124 height 33
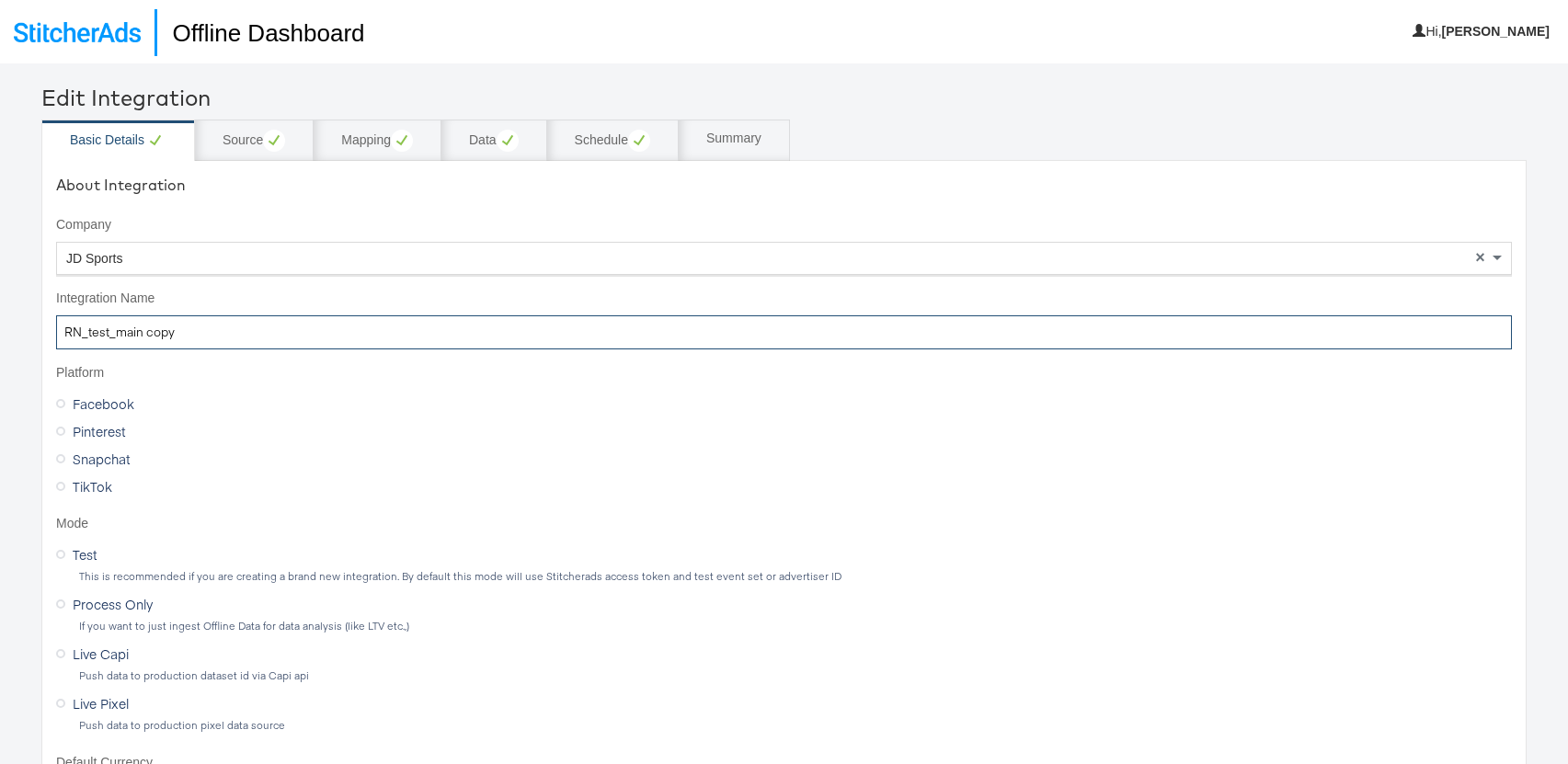
click at [200, 329] on input "RN_test_main copy" at bounding box center [784, 333] width 1456 height 34
click at [177, 335] on input "RN_test_main copy _updated" at bounding box center [784, 333] width 1456 height 34
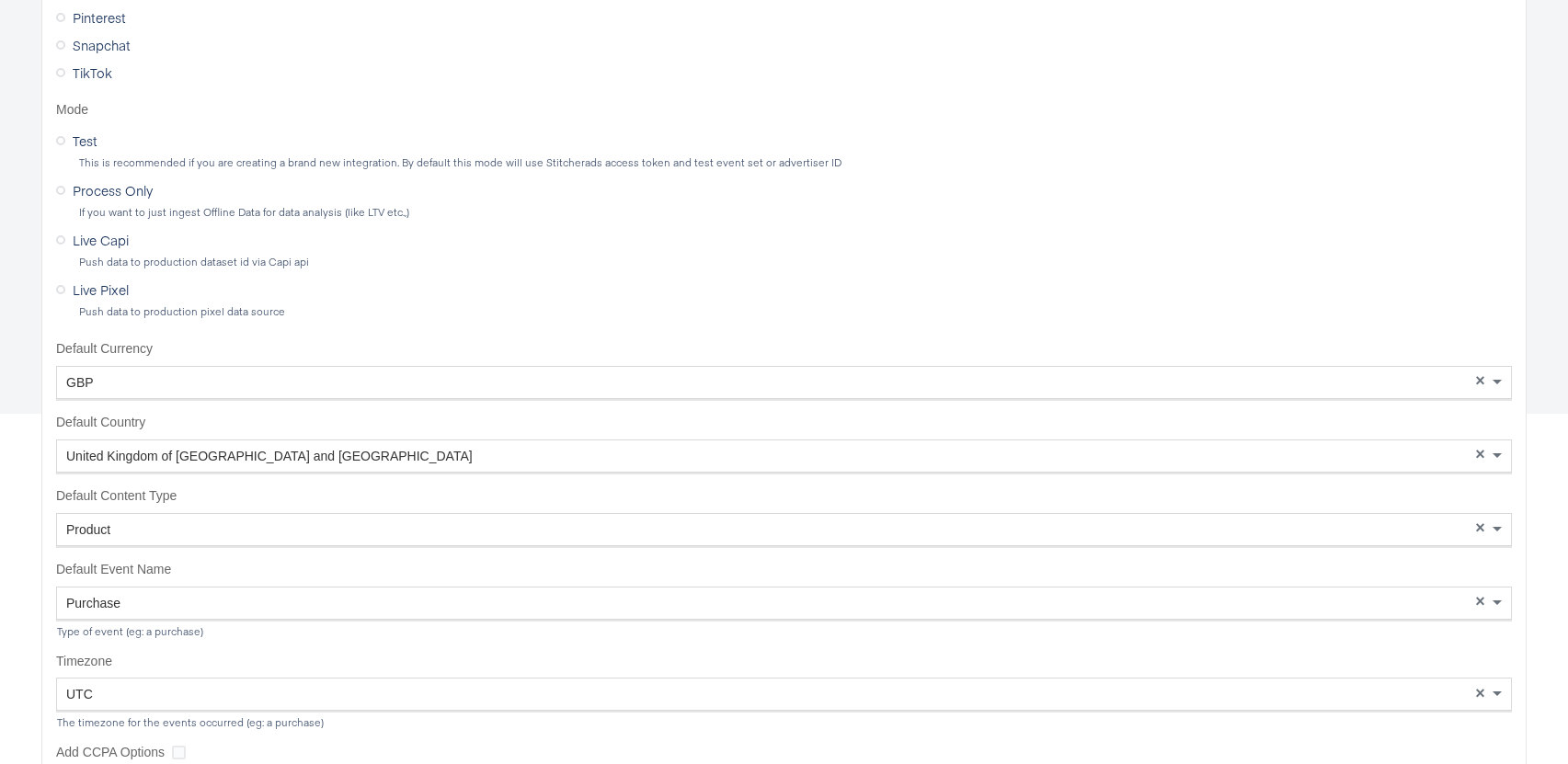
scroll to position [597, 0]
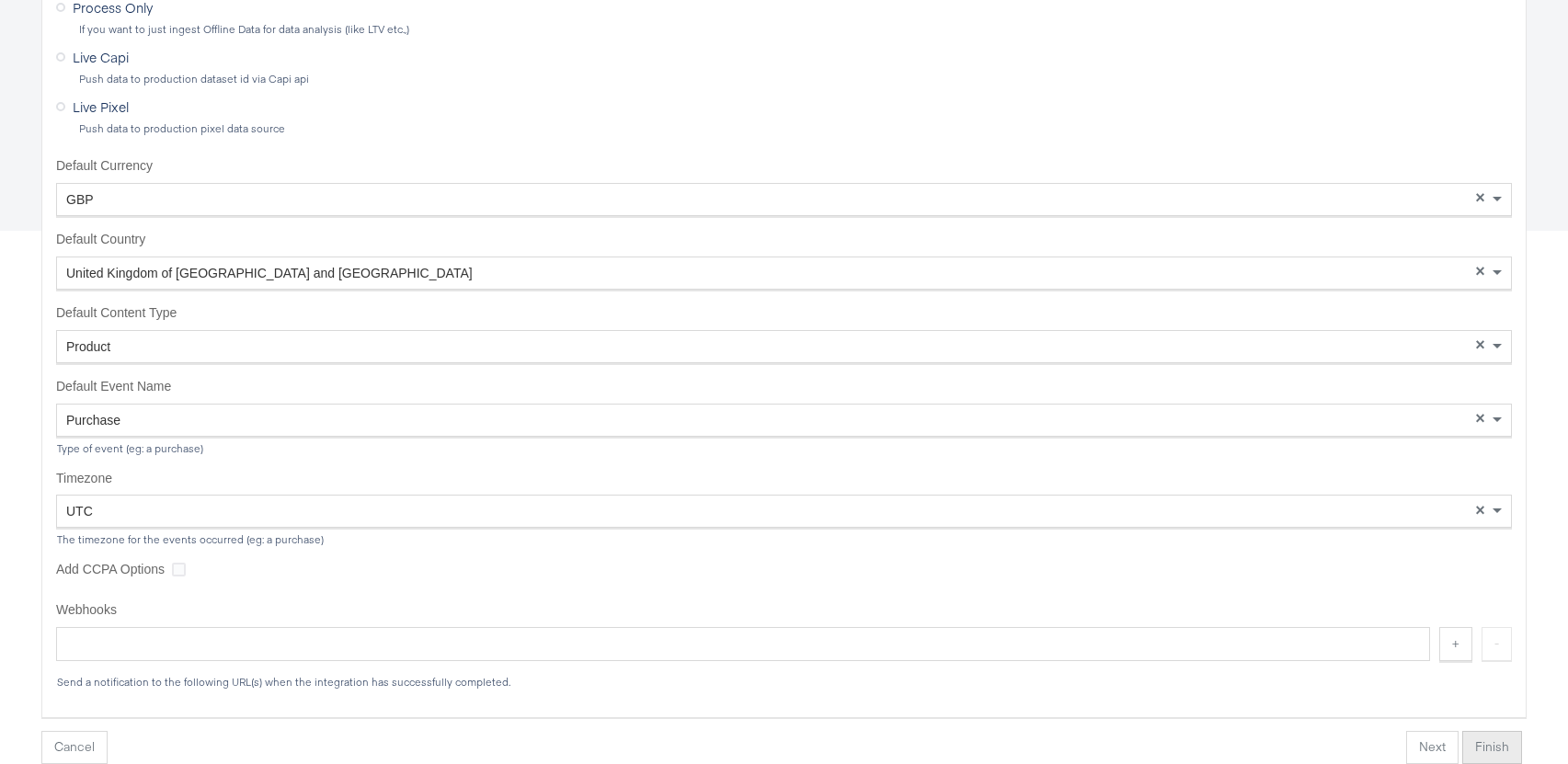
type input "RN_test_main copy_updated"
click at [1505, 747] on button "Finish" at bounding box center [1492, 747] width 60 height 33
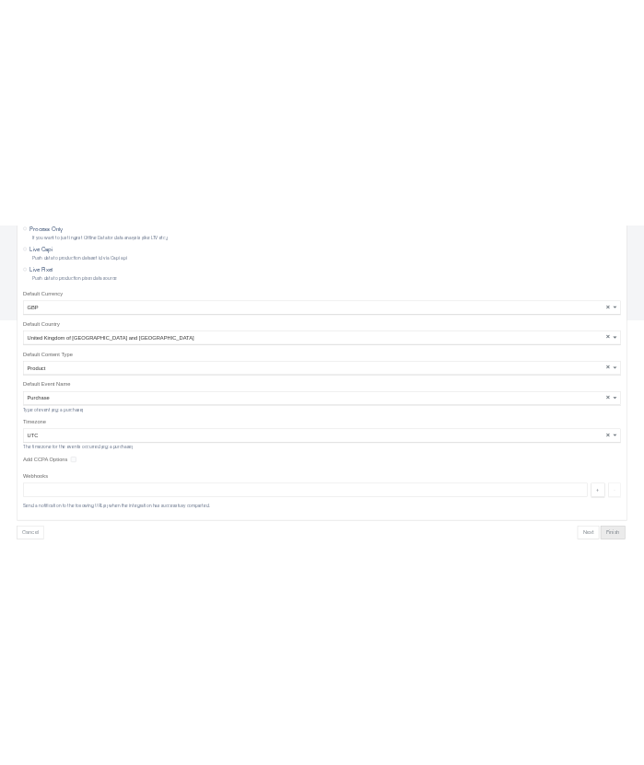
scroll to position [64, 0]
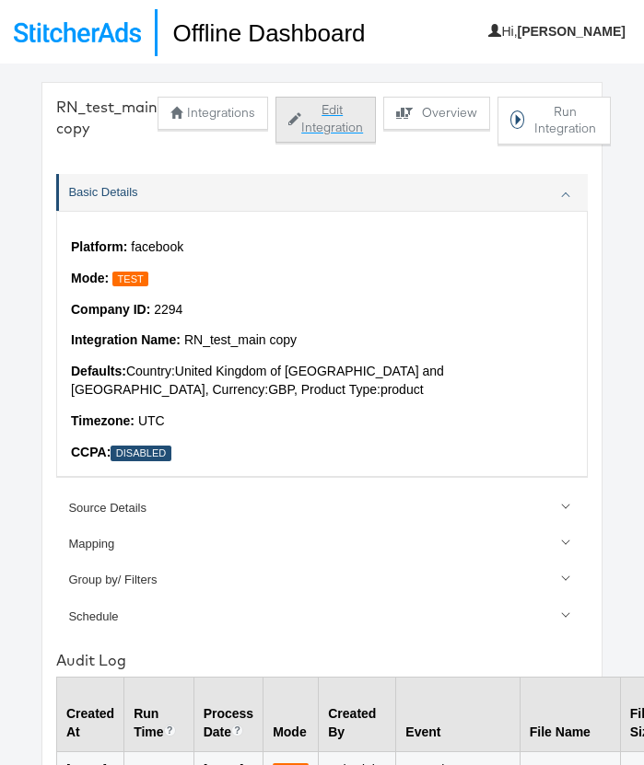
click at [330, 123] on button "Edit Integration" at bounding box center [325, 120] width 100 height 46
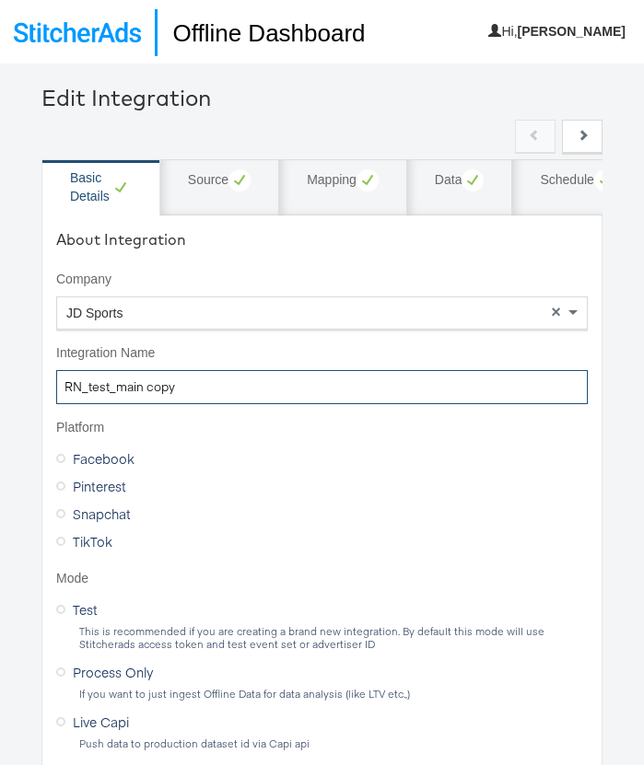
click at [197, 387] on input "RN_test_main copy" at bounding box center [321, 387] width 531 height 34
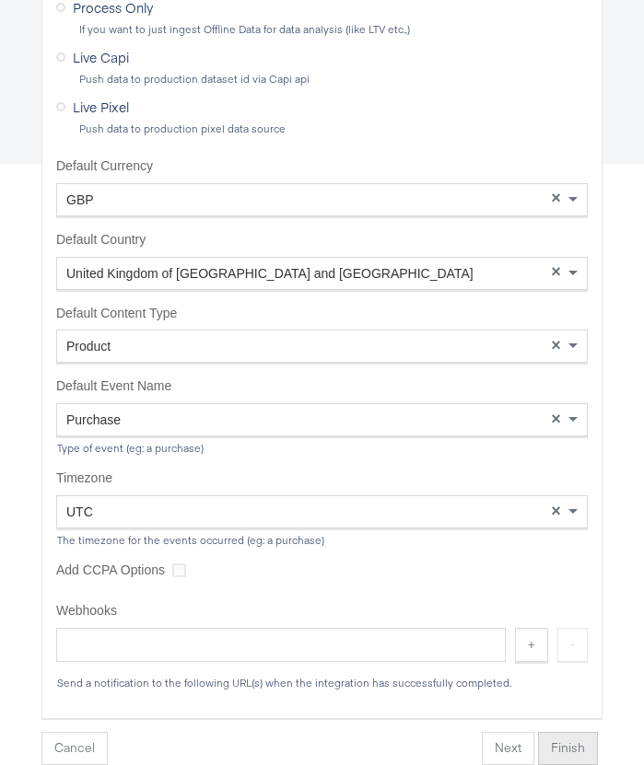
type input "RN_test_main copy_updated"
click at [580, 751] on button "Finish" at bounding box center [568, 748] width 60 height 33
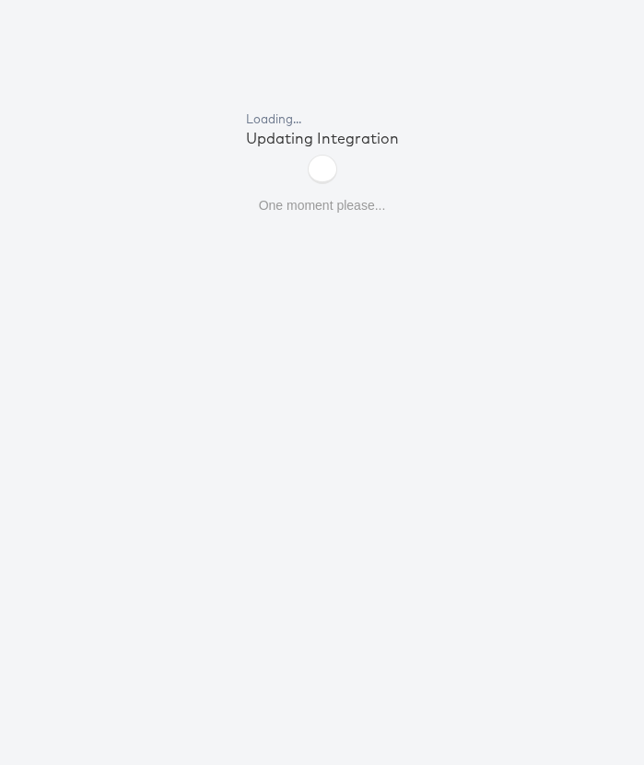
scroll to position [64, 0]
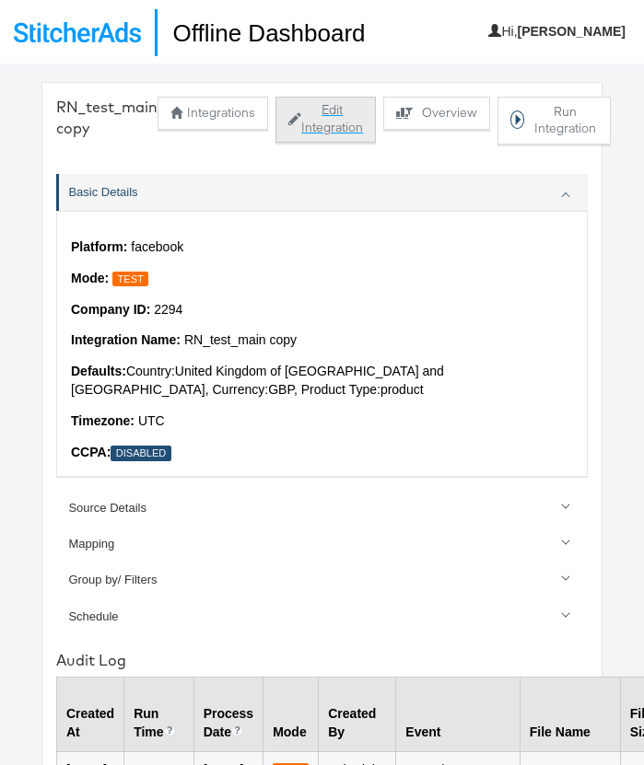
click at [338, 119] on button "Edit Integration" at bounding box center [325, 120] width 100 height 46
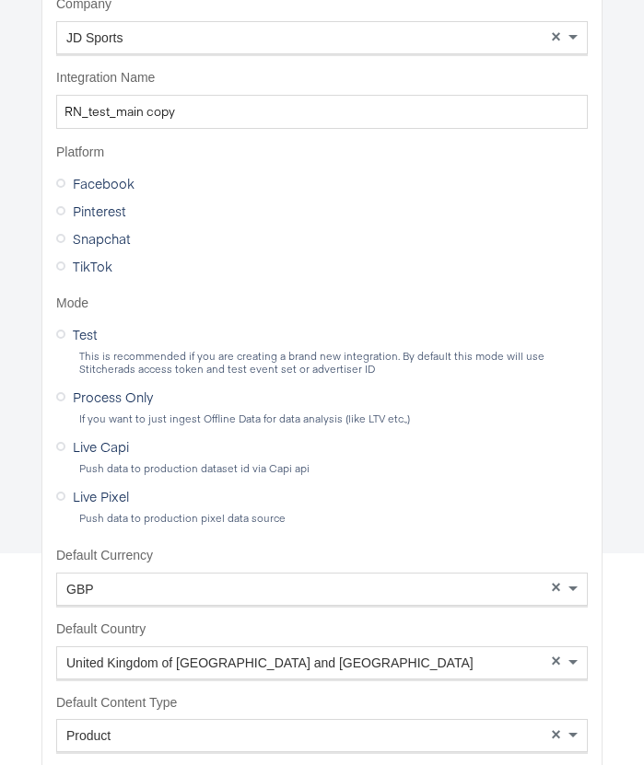
scroll to position [285, 0]
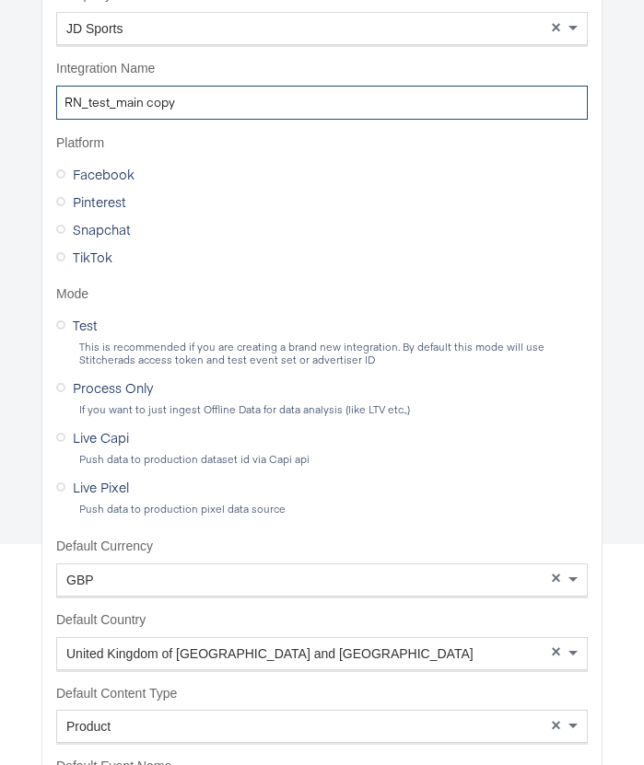
click at [145, 102] on input "RN_test_main copy" at bounding box center [321, 103] width 531 height 34
click at [193, 107] on input "RN_test_main_copy" at bounding box center [321, 104] width 531 height 34
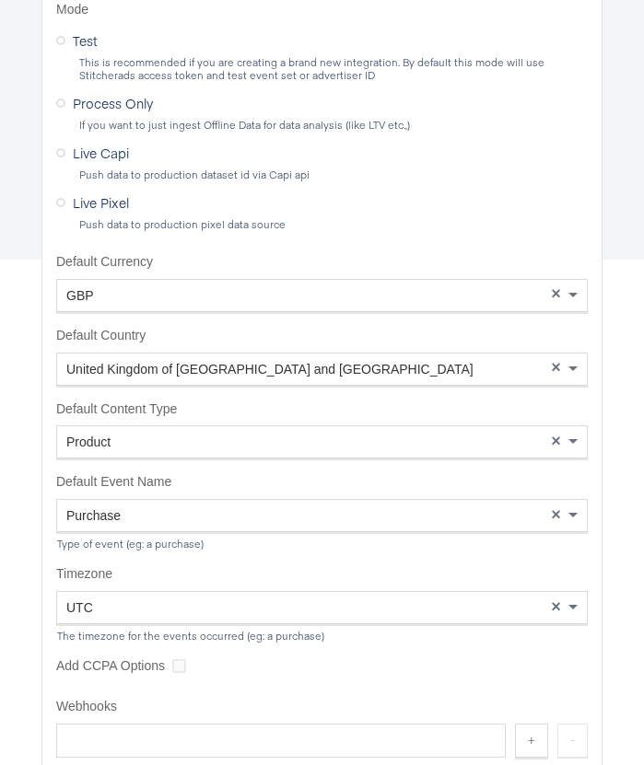
scroll to position [665, 0]
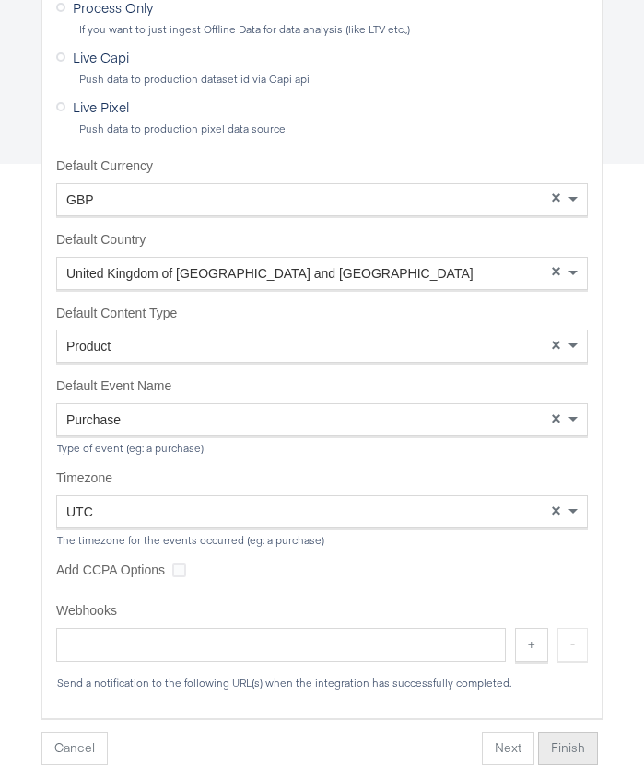
type input "RN_test_main_copy_updated"
click at [568, 744] on button "Finish" at bounding box center [568, 748] width 60 height 33
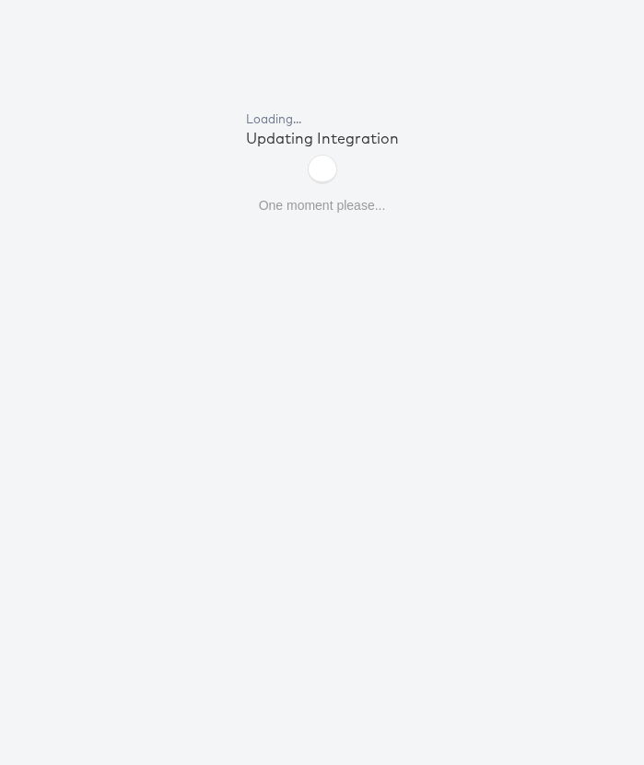
scroll to position [64, 0]
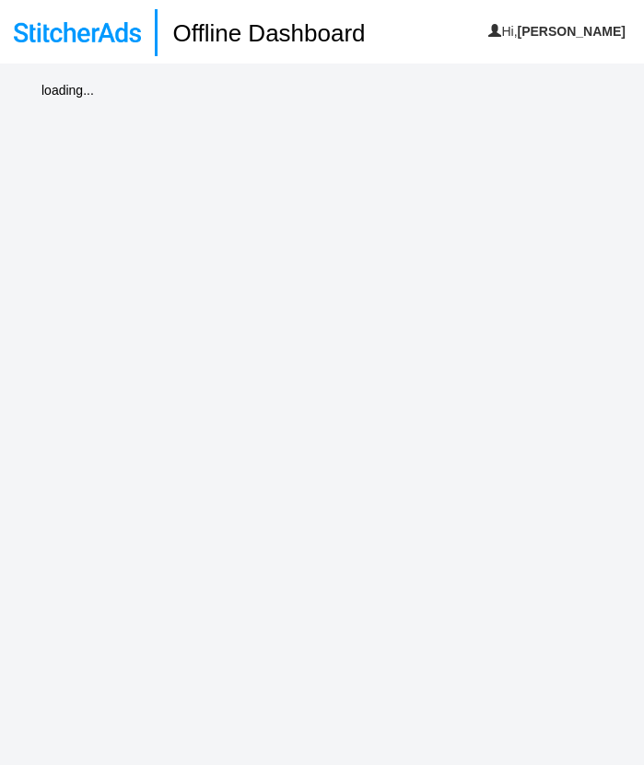
scroll to position [64, 0]
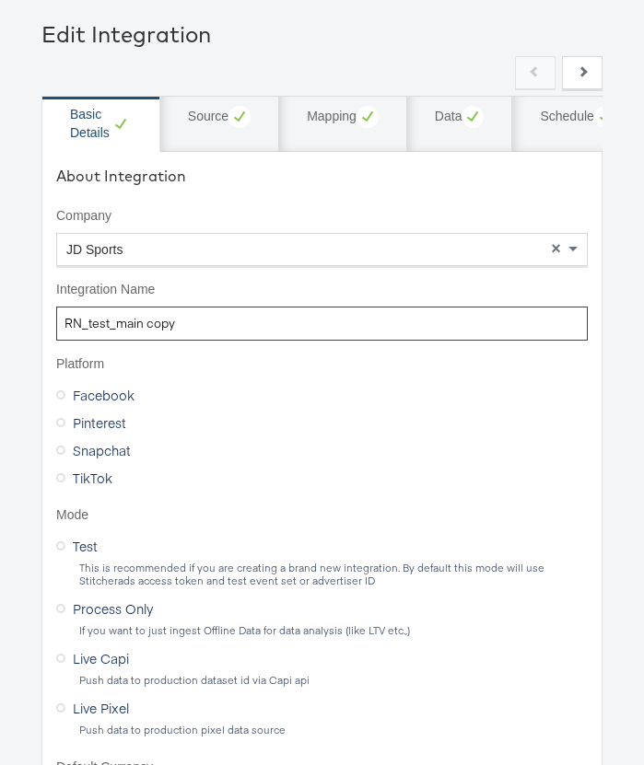
click at [193, 327] on input "RN_test_main copy" at bounding box center [321, 324] width 531 height 34
click at [145, 322] on input "RN_test_main copy" at bounding box center [321, 324] width 531 height 34
click at [213, 326] on input "RN_test_main_copy" at bounding box center [321, 324] width 531 height 34
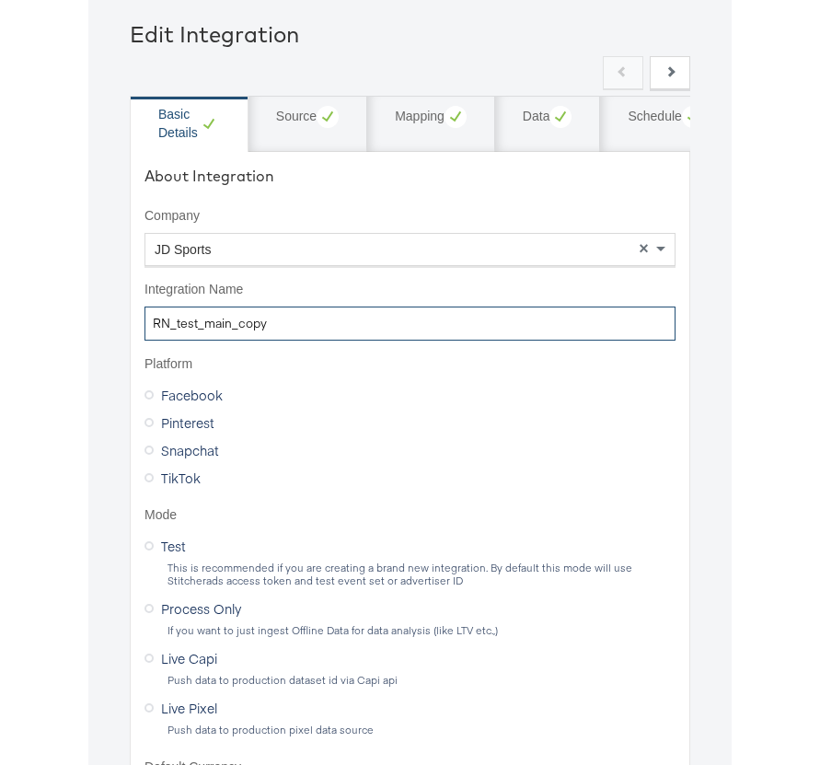
scroll to position [64, 0]
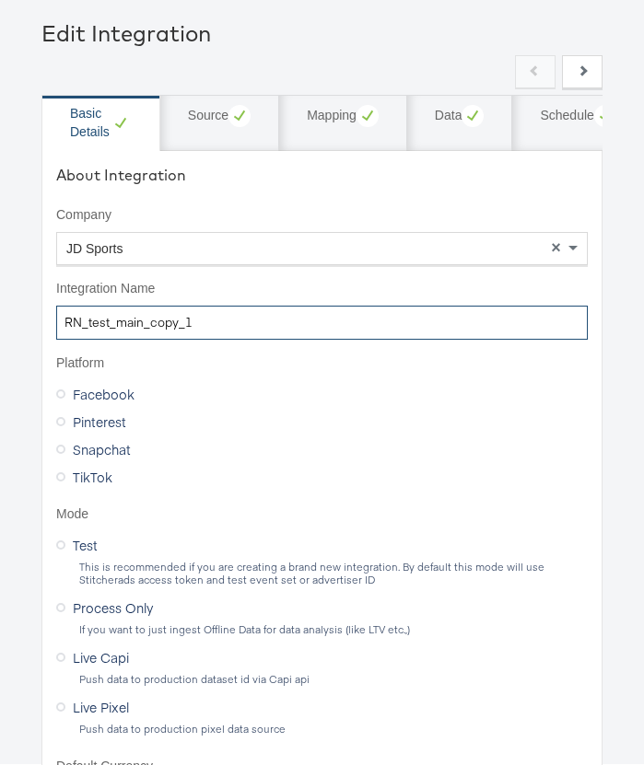
type input "RN_test_main_copy_1"
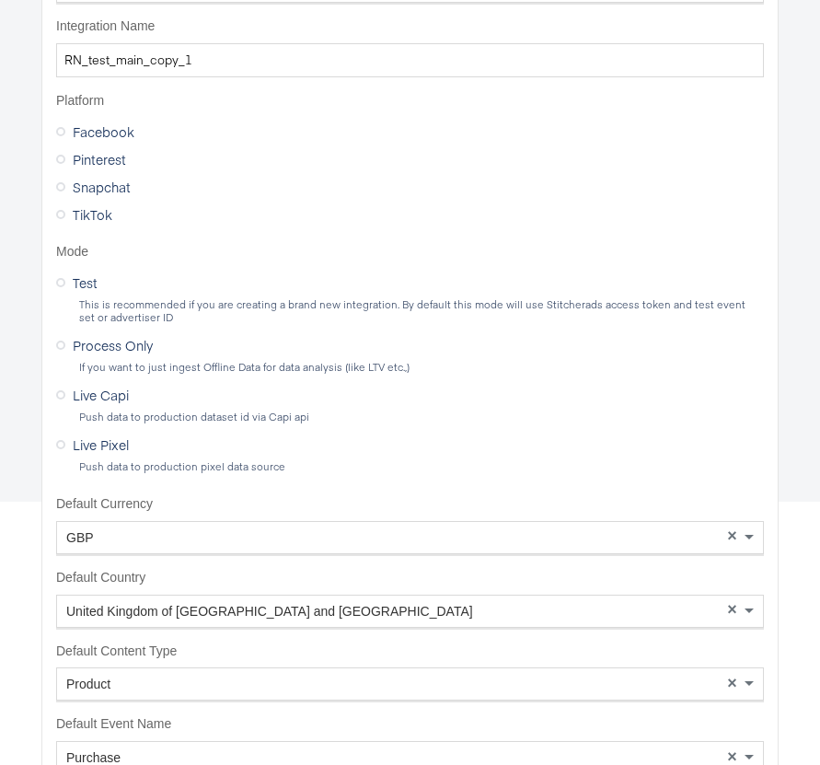
scroll to position [665, 0]
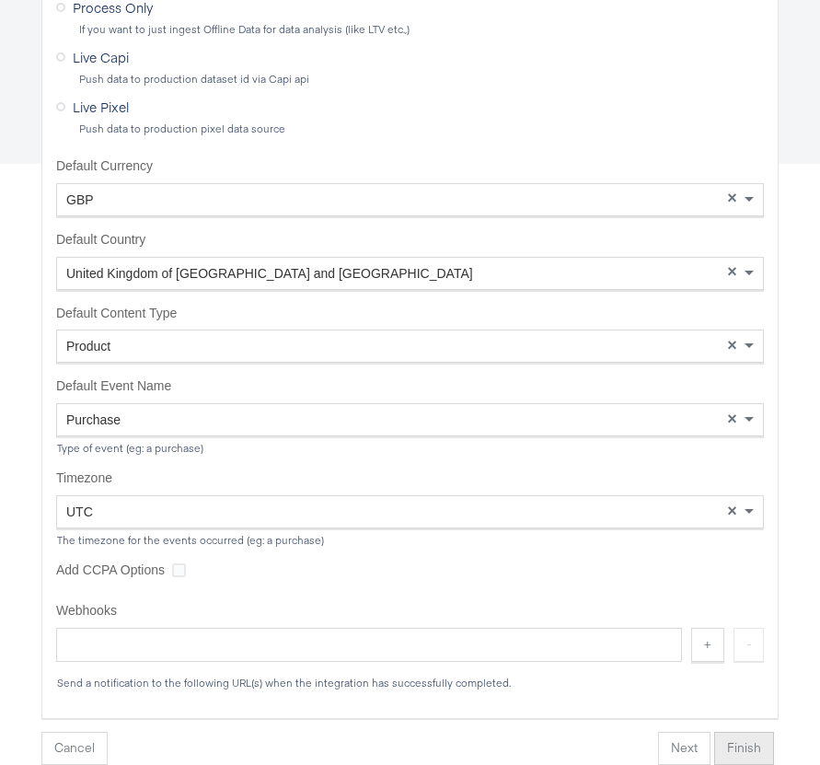
click at [643, 749] on button "Finish" at bounding box center [745, 748] width 60 height 33
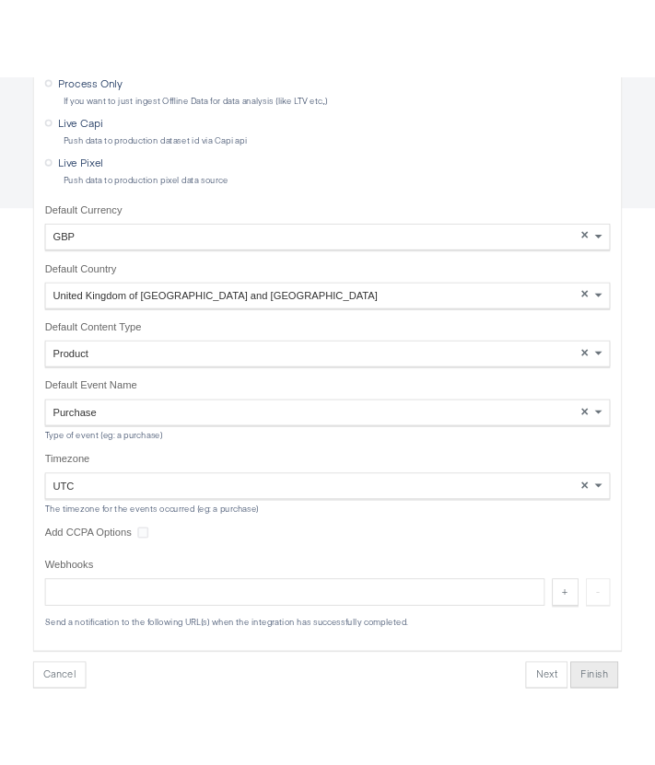
scroll to position [64, 0]
